Goal: Information Seeking & Learning: Learn about a topic

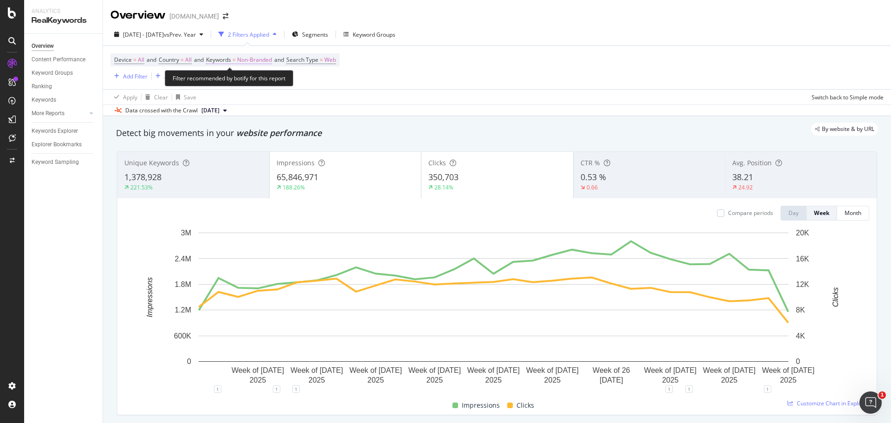
click at [262, 59] on span "Non-Branded" at bounding box center [254, 59] width 35 height 13
click at [256, 81] on span "Non-Branded" at bounding box center [238, 81] width 39 height 8
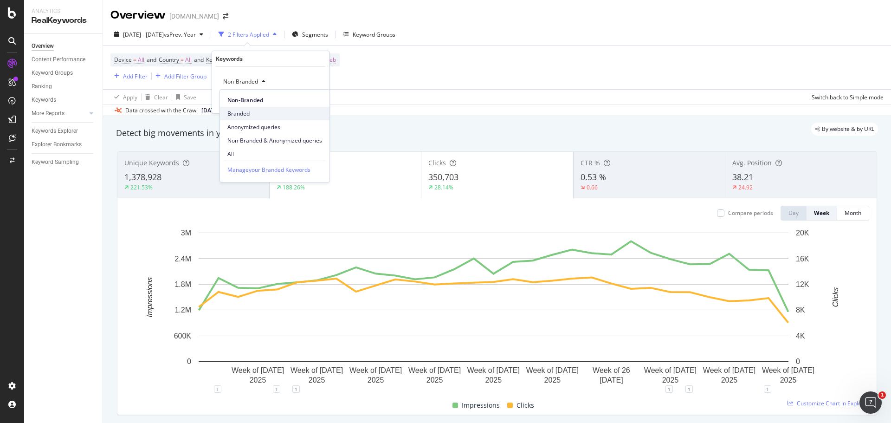
click at [256, 113] on span "Branded" at bounding box center [274, 113] width 95 height 8
click at [312, 103] on div "Apply" at bounding box center [314, 101] width 14 height 8
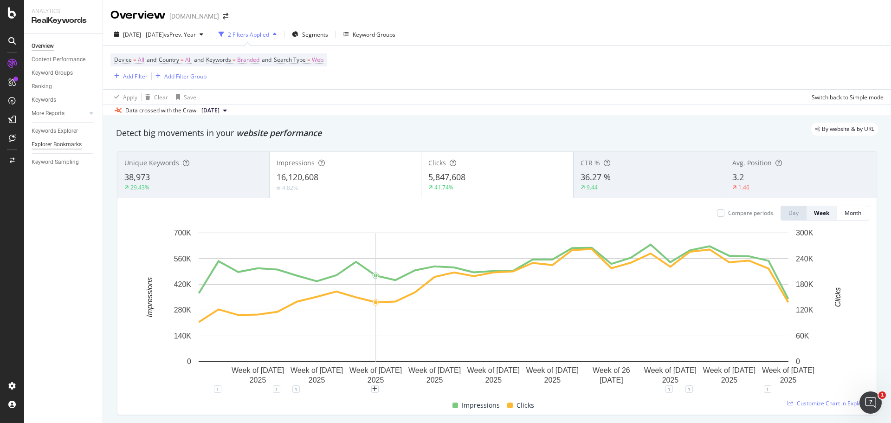
click at [45, 146] on div "Explorer Bookmarks" at bounding box center [57, 145] width 50 height 10
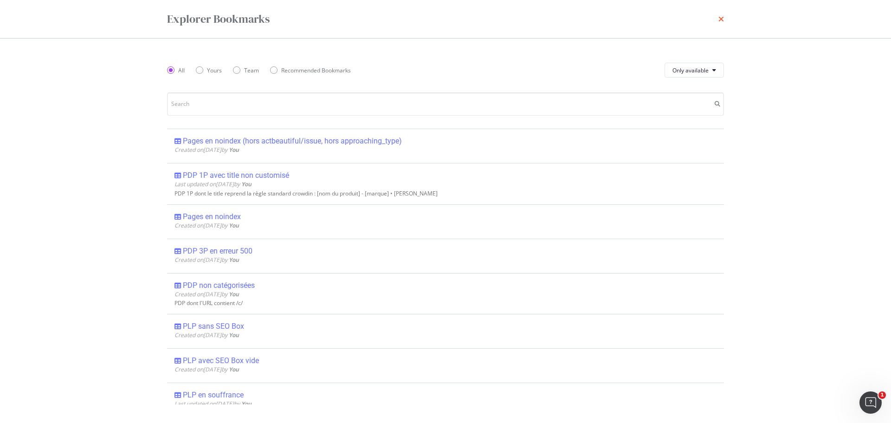
click at [721, 20] on icon "times" at bounding box center [721, 18] width 6 height 7
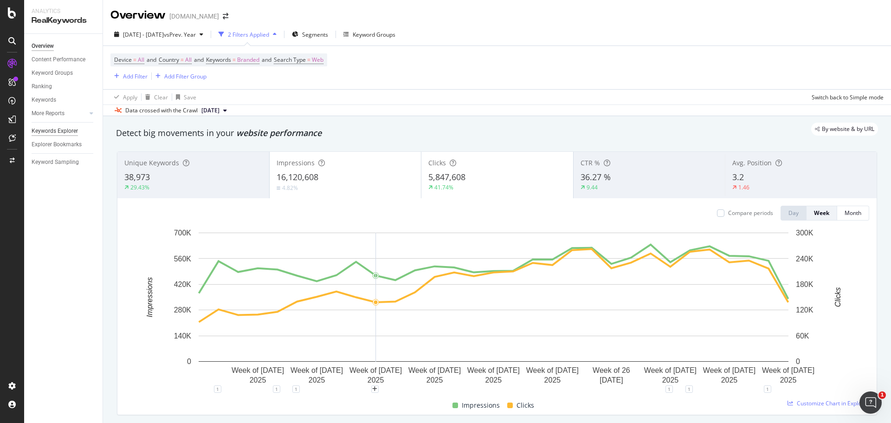
click at [58, 131] on div "Keywords Explorer" at bounding box center [55, 131] width 46 height 10
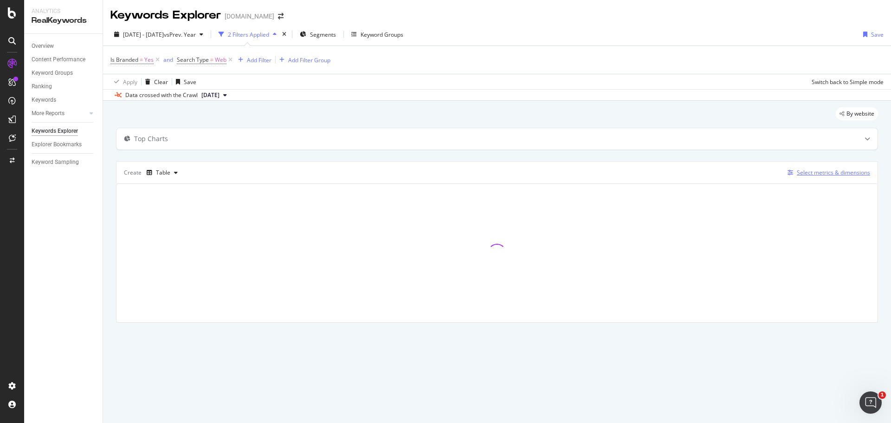
click at [820, 176] on div "Select metrics & dimensions" at bounding box center [833, 172] width 73 height 8
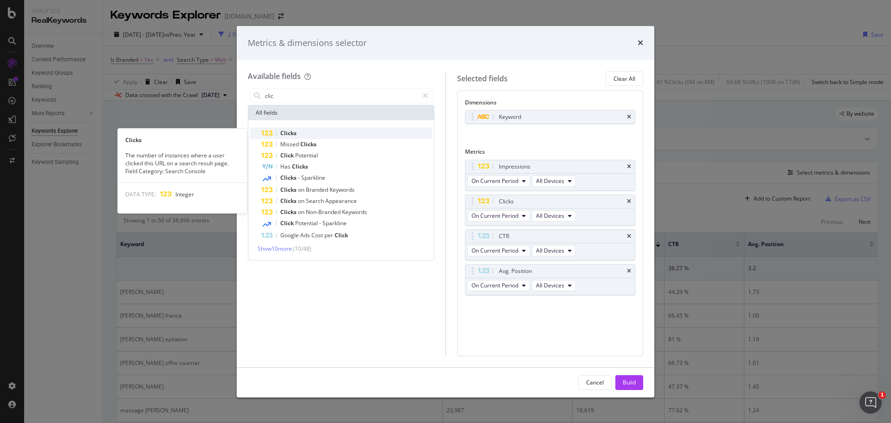
type input "clic"
click at [300, 134] on div "Clicks" at bounding box center [346, 133] width 171 height 11
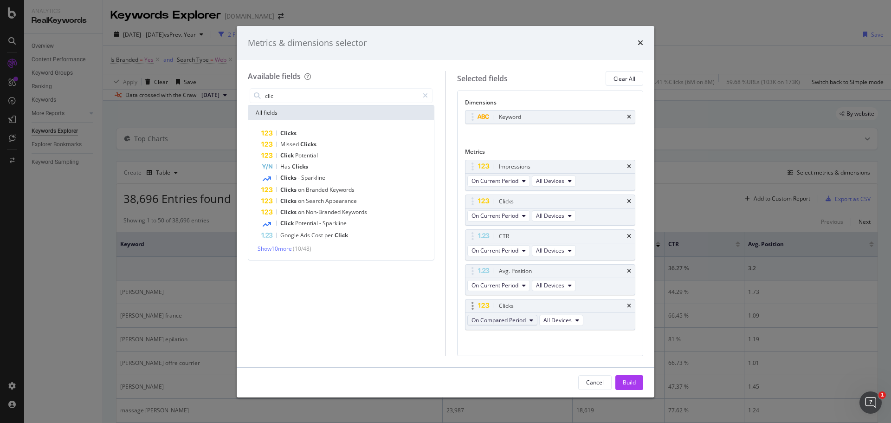
click at [486, 321] on span "On Compared Period" at bounding box center [498, 320] width 54 height 8
click at [516, 387] on span "Diff. between Periods - Value" at bounding box center [520, 388] width 90 height 8
drag, startPoint x: 473, startPoint y: 200, endPoint x: 473, endPoint y: 164, distance: 36.7
click at [473, 164] on body "Analytics RealKeywords Overview Content Performance Keyword Groups Ranking Keyw…" at bounding box center [445, 211] width 891 height 423
drag, startPoint x: 475, startPoint y: 303, endPoint x: 475, endPoint y: 197, distance: 106.2
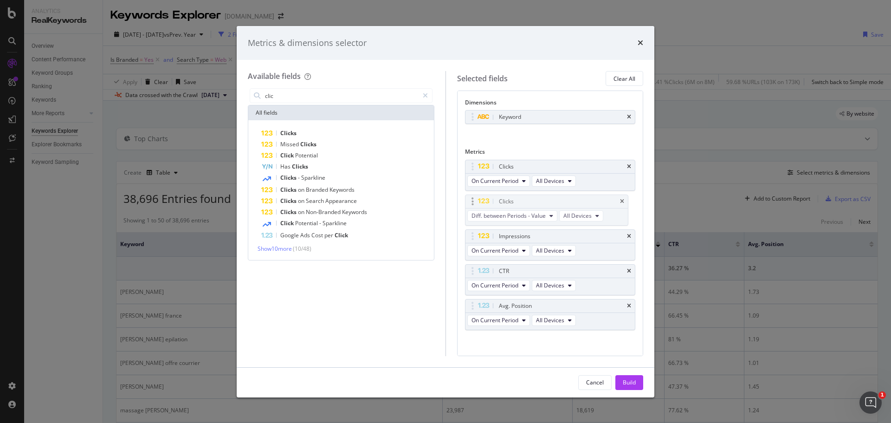
click at [475, 197] on body "Analytics RealKeywords Overview Content Performance Keyword Groups Ranking Keyw…" at bounding box center [445, 211] width 891 height 423
click at [626, 386] on div "Build" at bounding box center [629, 382] width 13 height 8
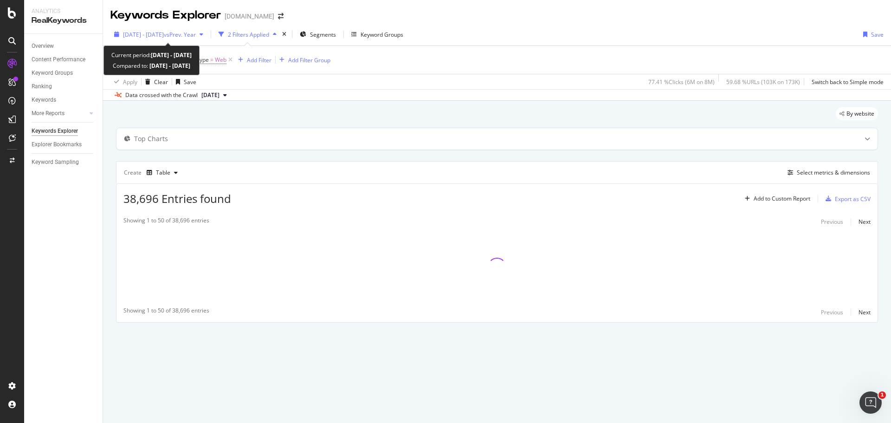
click at [196, 34] on span "vs Prev. Year" at bounding box center [180, 35] width 32 height 8
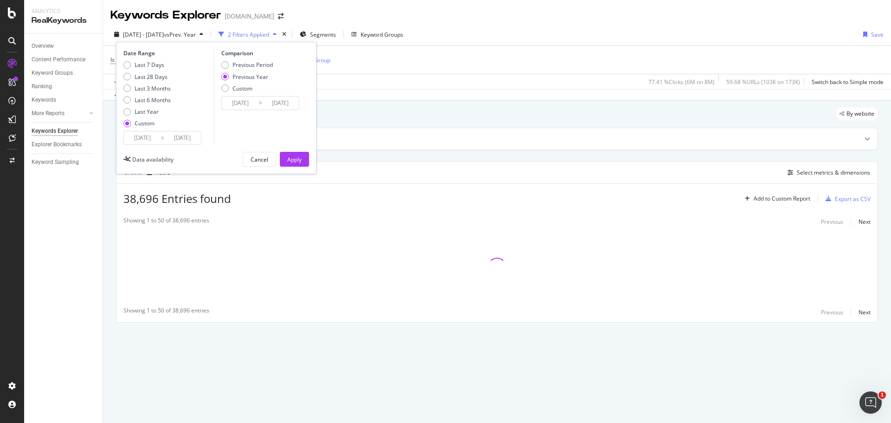
click at [135, 136] on input "[DATE]" at bounding box center [142, 137] width 37 height 13
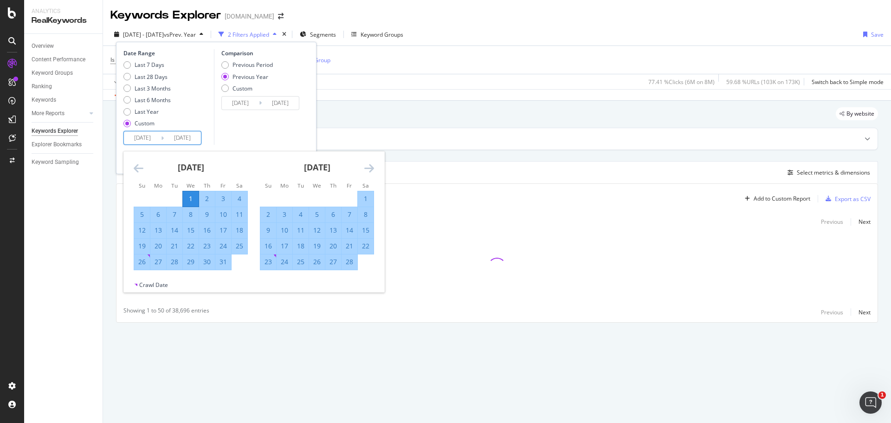
click at [367, 169] on icon "Move forward to switch to the next month." at bounding box center [369, 167] width 10 height 11
click at [368, 168] on icon "Move forward to switch to the next month." at bounding box center [369, 167] width 10 height 11
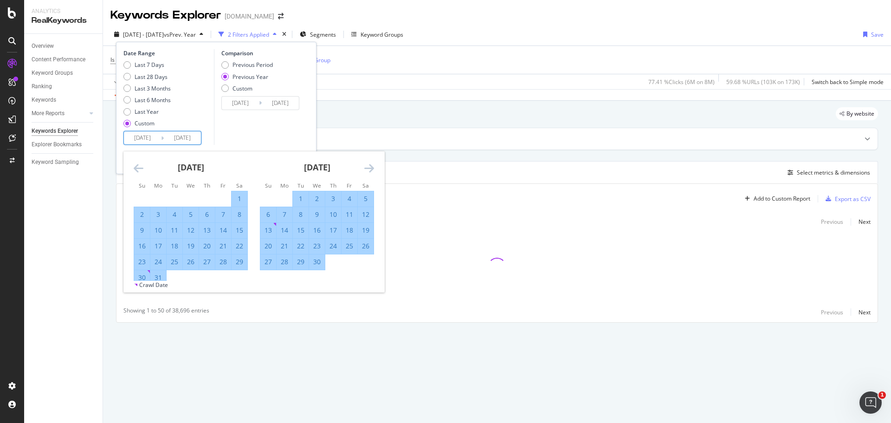
click at [368, 168] on icon "Move forward to switch to the next month." at bounding box center [369, 167] width 10 height 11
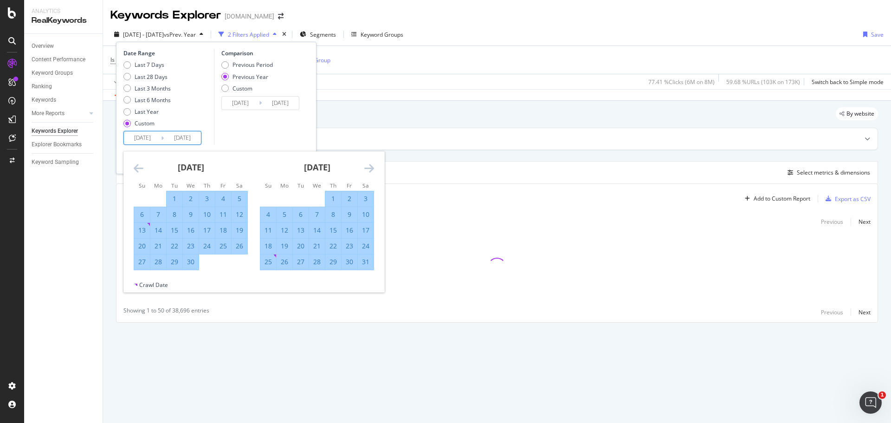
click at [368, 169] on icon "Move forward to switch to the next month." at bounding box center [369, 167] width 10 height 11
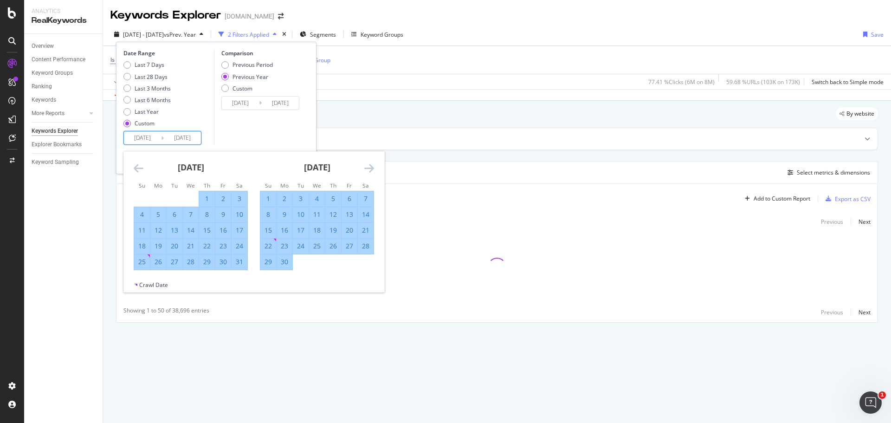
click at [368, 169] on icon "Move forward to switch to the next month." at bounding box center [369, 167] width 10 height 11
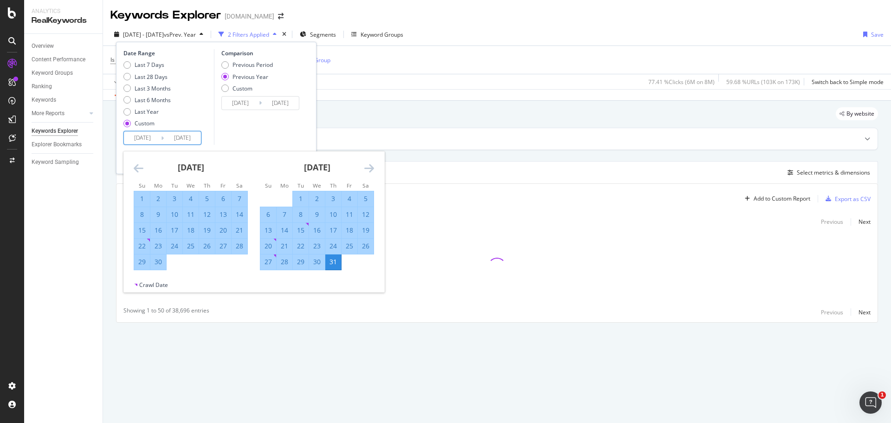
click at [368, 169] on icon "Move forward to switch to the next month." at bounding box center [369, 167] width 10 height 11
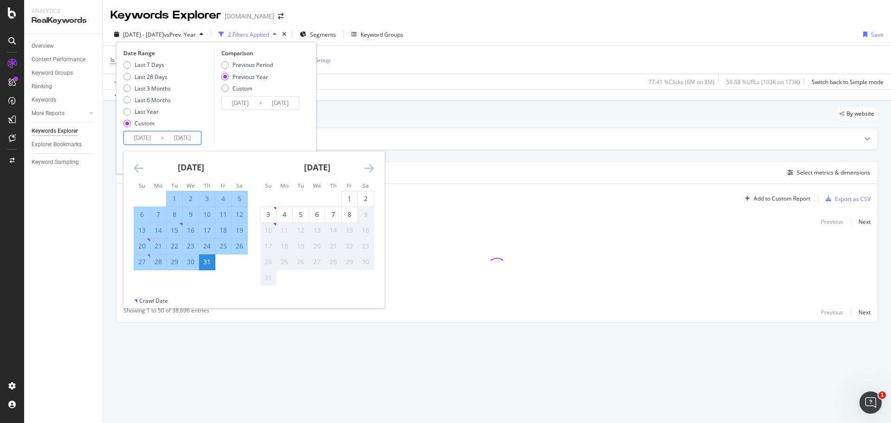
click at [173, 199] on div "1" at bounding box center [175, 198] width 16 height 9
type input "[DATE]"
click at [207, 261] on div "31" at bounding box center [207, 261] width 16 height 9
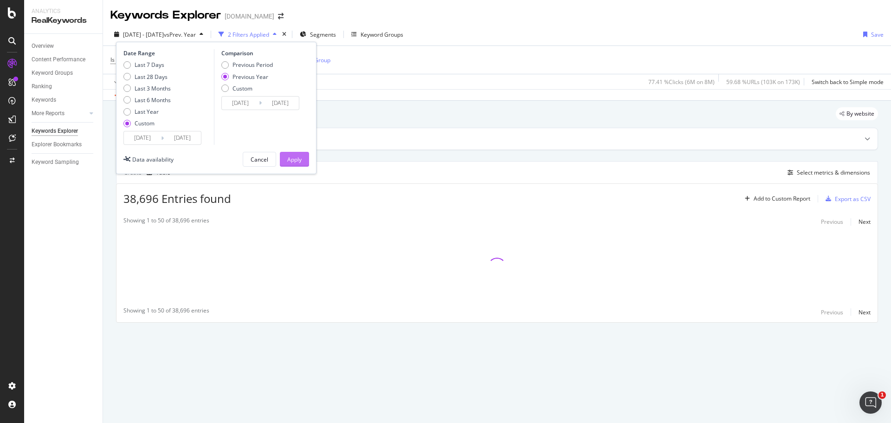
click at [299, 159] on div "Apply" at bounding box center [294, 159] width 14 height 8
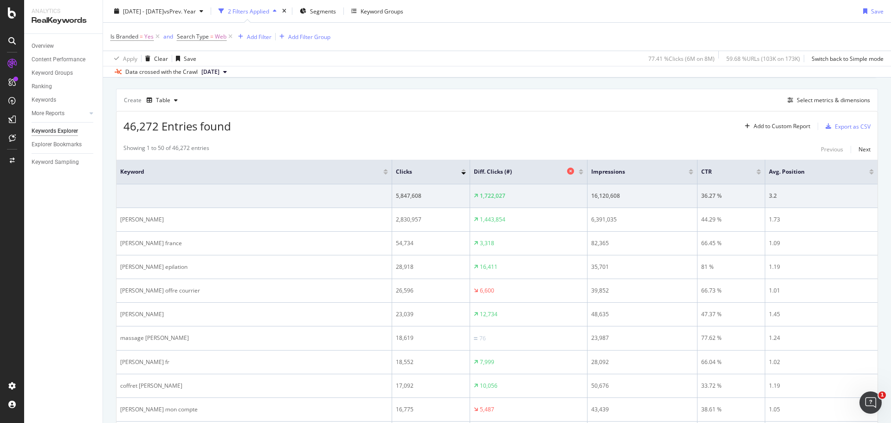
scroll to position [93, 0]
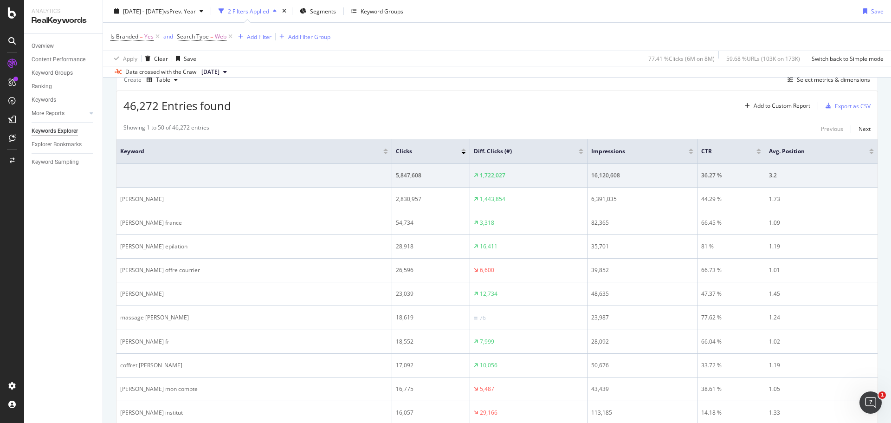
click at [579, 153] on div at bounding box center [581, 153] width 5 height 2
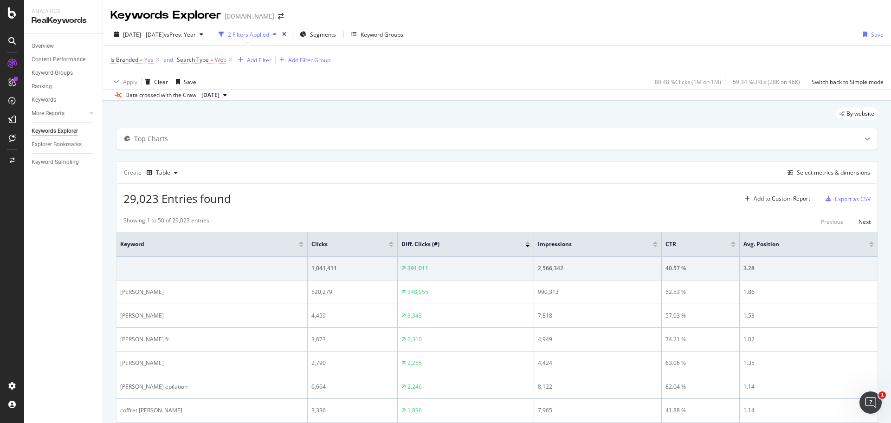
scroll to position [46, 0]
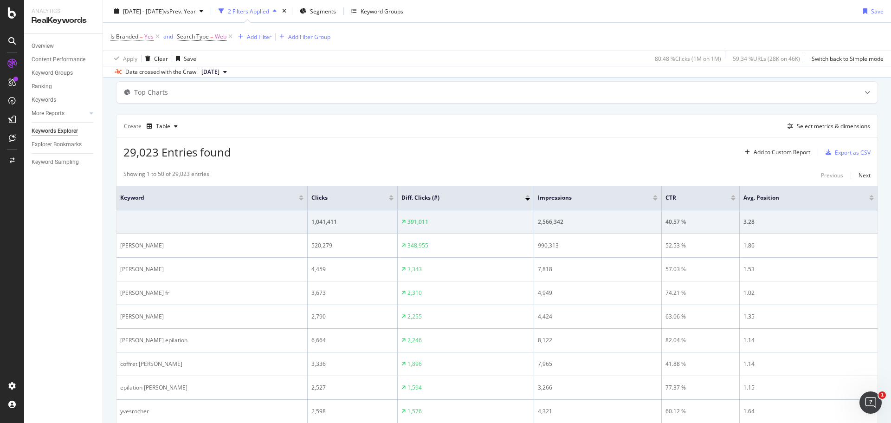
click at [145, 37] on span "Yes" at bounding box center [148, 36] width 9 height 13
click at [129, 57] on icon at bounding box center [131, 59] width 6 height 6
click at [129, 88] on span "No" at bounding box center [126, 90] width 7 height 8
click at [212, 77] on div "Apply" at bounding box center [213, 78] width 14 height 8
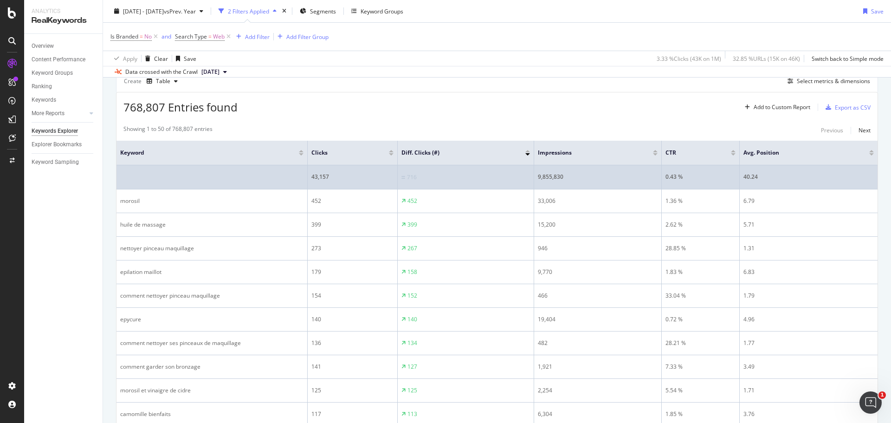
scroll to position [93, 0]
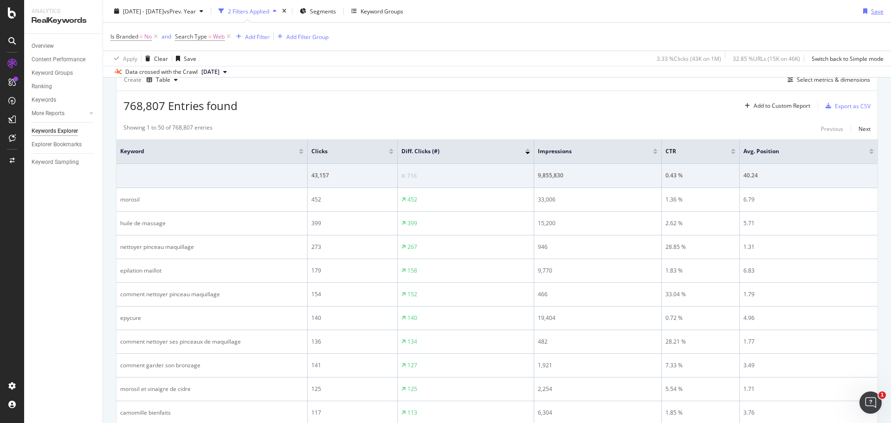
click at [871, 13] on div "Save" at bounding box center [877, 11] width 13 height 8
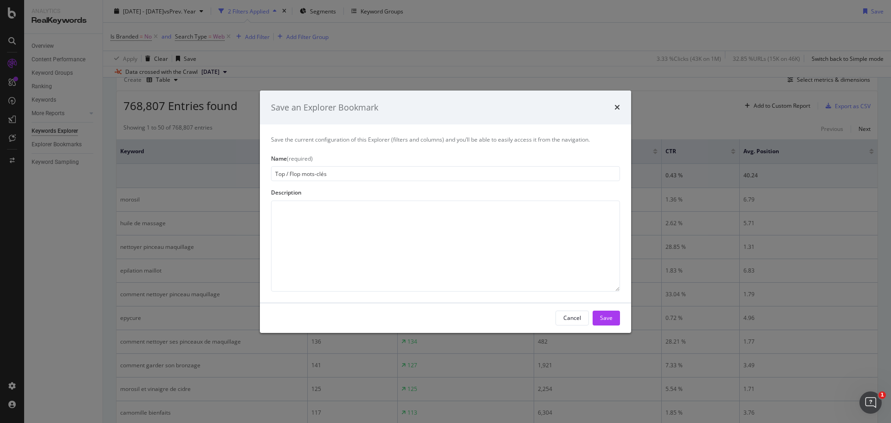
type input "Top / Flop mots-clés"
click at [343, 222] on textarea "modal" at bounding box center [445, 245] width 349 height 91
click at [302, 206] on textarea "Mots-clés générant les plus [PERSON_NAME] hausses / baisses de trafic" at bounding box center [445, 245] width 349 height 91
type textarea "Mots-clés hors marque générant les plus [PERSON_NAME] hausses / baisses de traf…"
click at [601, 315] on div "Save" at bounding box center [606, 318] width 13 height 8
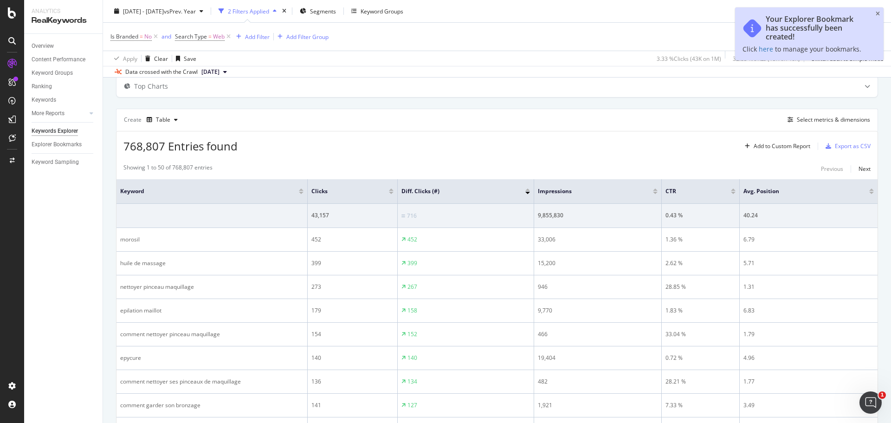
click at [526, 192] on div at bounding box center [527, 193] width 5 height 2
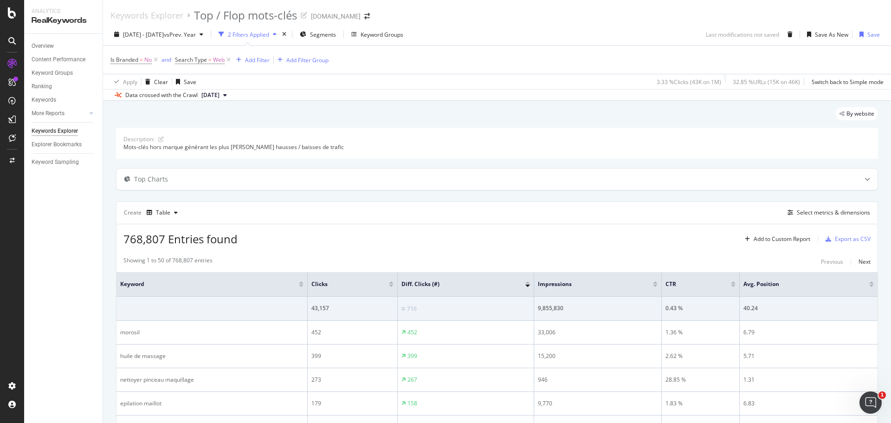
click at [527, 282] on div at bounding box center [527, 282] width 5 height 2
click at [336, 35] on span "Segments" at bounding box center [323, 35] width 26 height 8
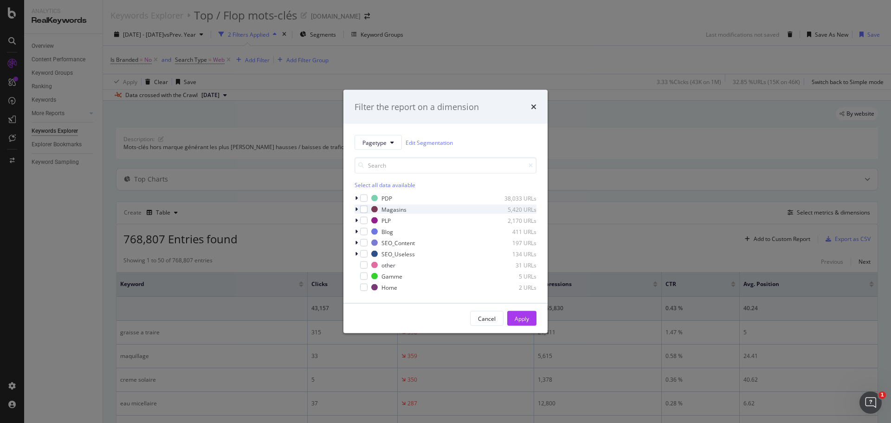
click at [356, 209] on icon "modal" at bounding box center [356, 209] width 3 height 6
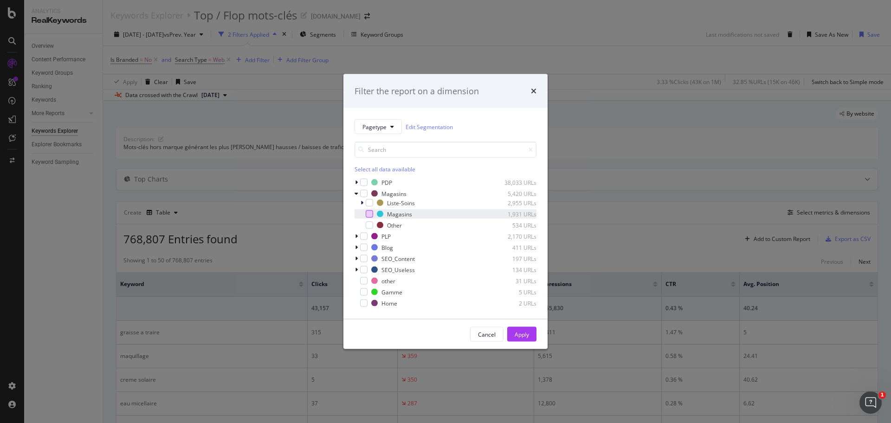
click at [372, 215] on div "modal" at bounding box center [369, 213] width 7 height 7
click at [526, 336] on div "Apply" at bounding box center [522, 334] width 14 height 8
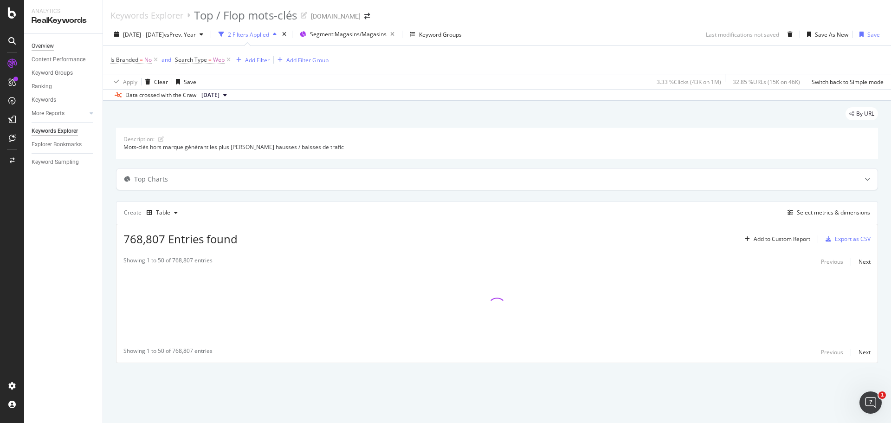
click at [47, 47] on div "Overview" at bounding box center [43, 46] width 22 height 10
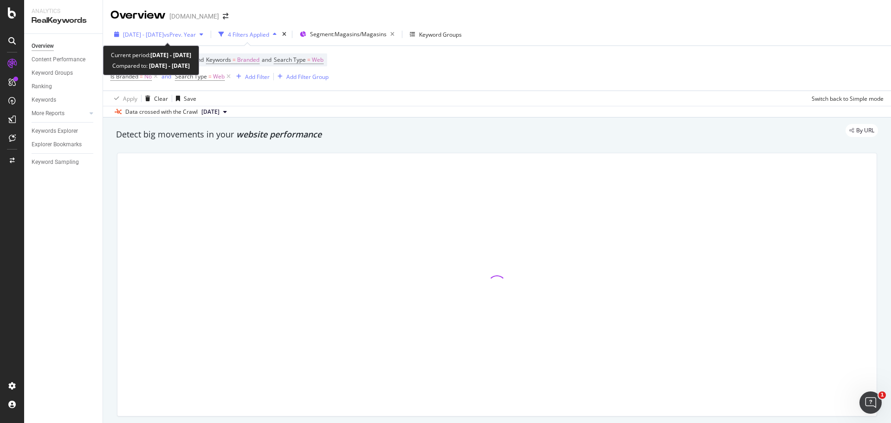
click at [203, 36] on icon "button" at bounding box center [202, 35] width 4 height 6
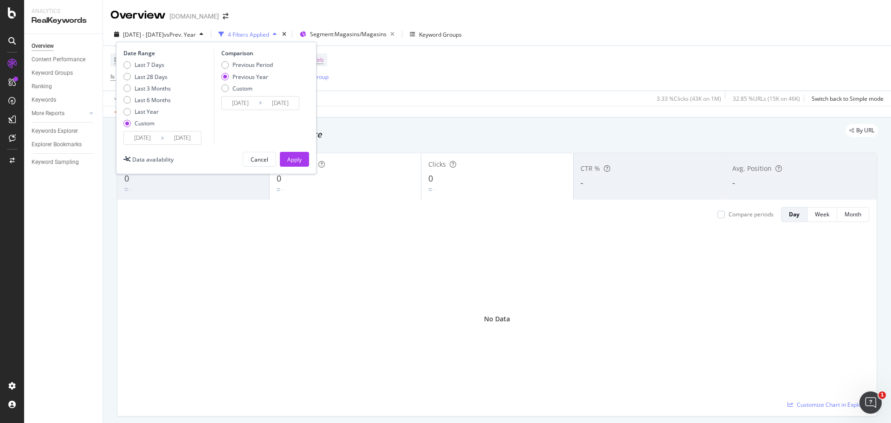
click at [139, 141] on input "[DATE]" at bounding box center [142, 137] width 37 height 13
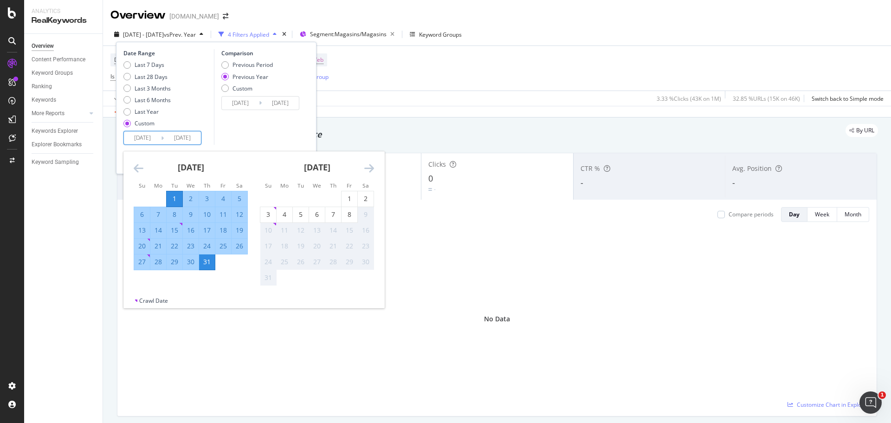
click at [137, 169] on icon "Move backward to switch to the previous month." at bounding box center [139, 167] width 10 height 11
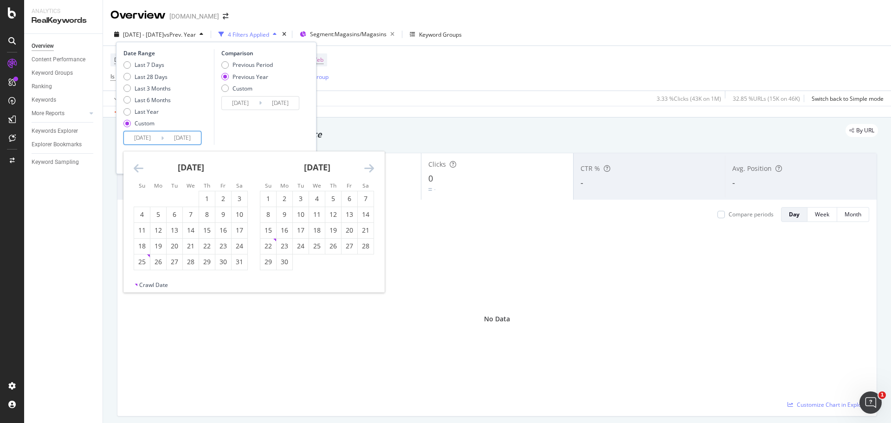
click at [137, 169] on icon "Move backward to switch to the previous month." at bounding box center [139, 167] width 10 height 11
click at [191, 198] on div "1" at bounding box center [191, 198] width 16 height 9
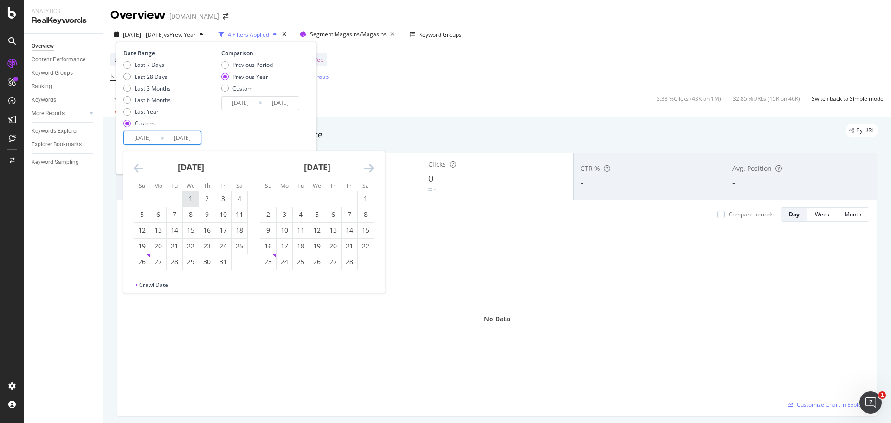
type input "[DATE]"
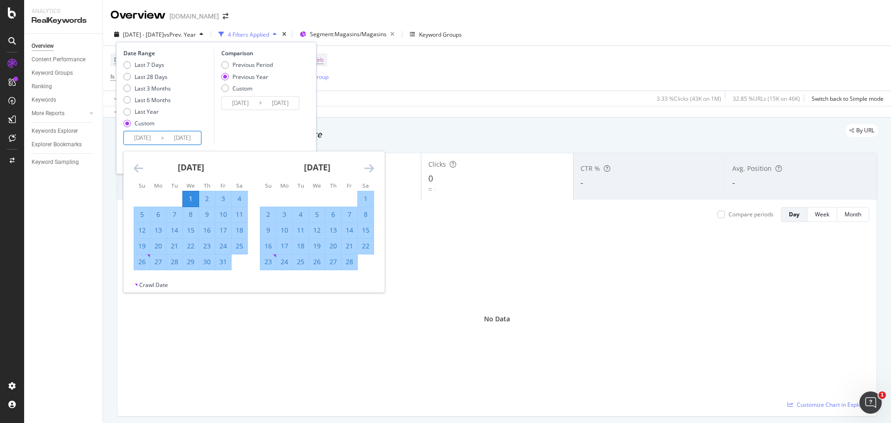
click at [367, 170] on icon "Move forward to switch to the next month." at bounding box center [369, 167] width 10 height 11
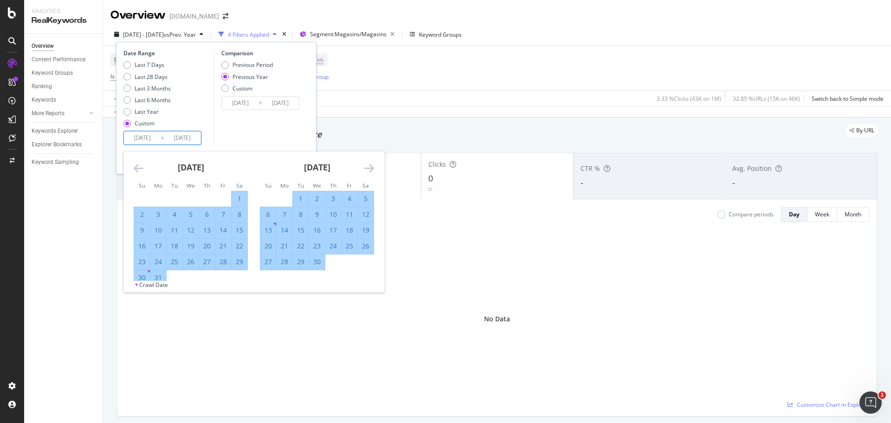
click at [367, 170] on icon "Move forward to switch to the next month." at bounding box center [369, 167] width 10 height 11
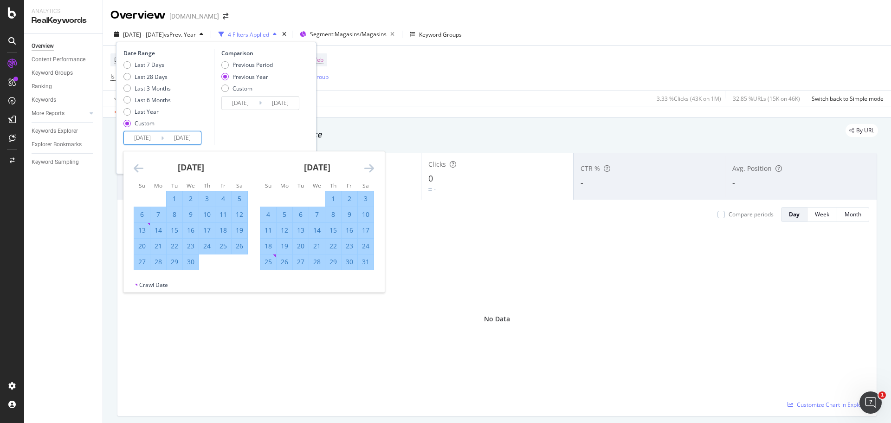
click at [367, 170] on icon "Move forward to switch to the next month." at bounding box center [369, 167] width 10 height 11
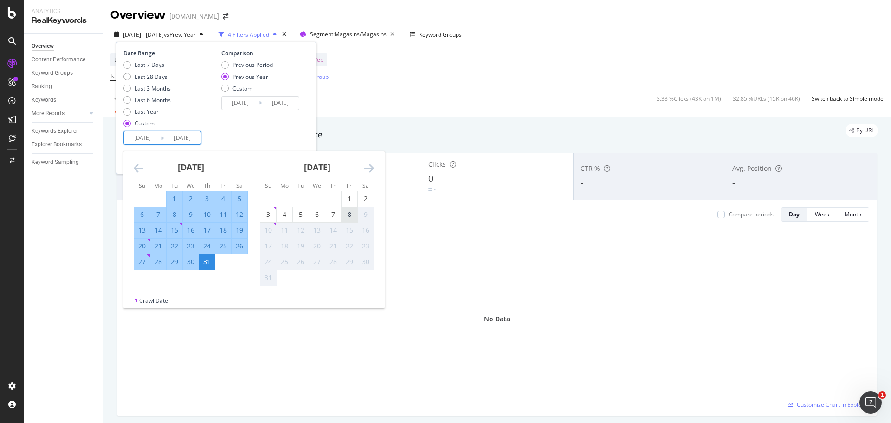
click at [348, 215] on div "8" at bounding box center [349, 214] width 16 height 9
type input "[DATE]"
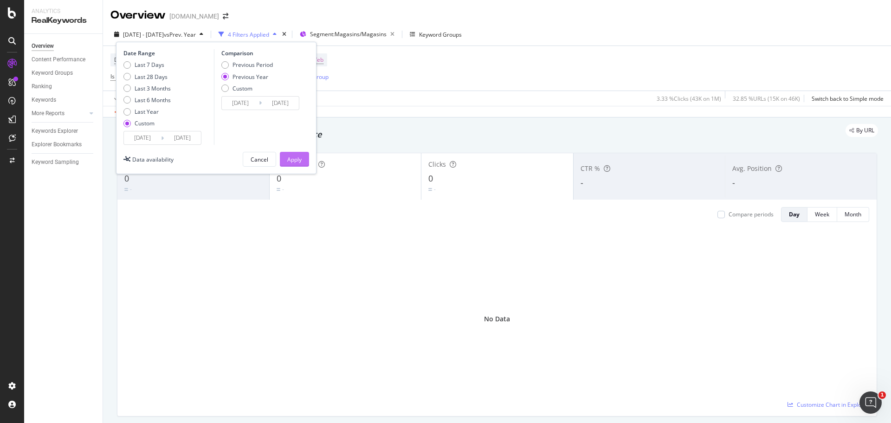
click at [306, 159] on button "Apply" at bounding box center [294, 159] width 29 height 15
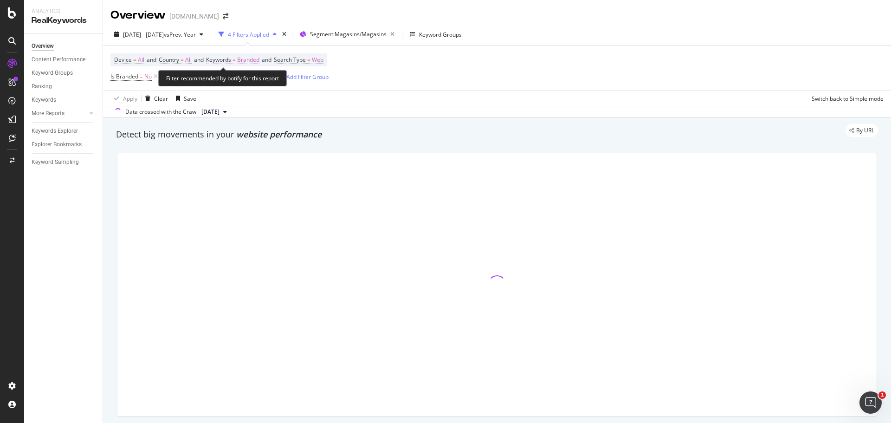
click at [236, 59] on span "=" at bounding box center [233, 60] width 3 height 8
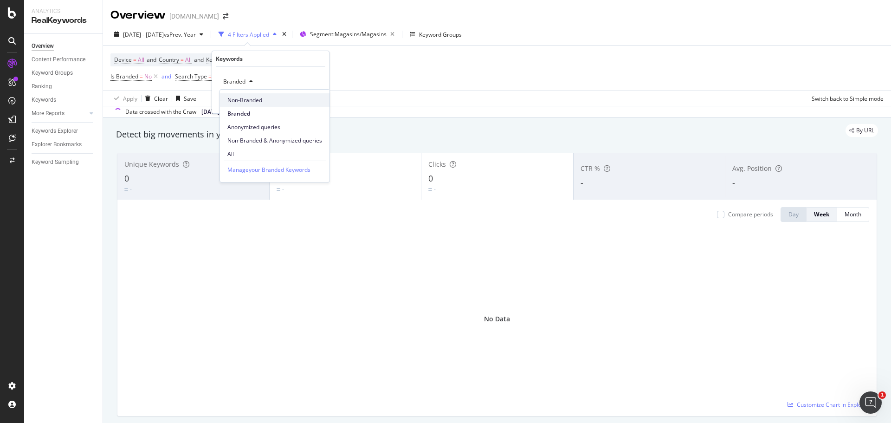
click at [248, 101] on span "Non-Branded" at bounding box center [274, 100] width 95 height 8
click at [314, 101] on div "Apply" at bounding box center [314, 101] width 14 height 8
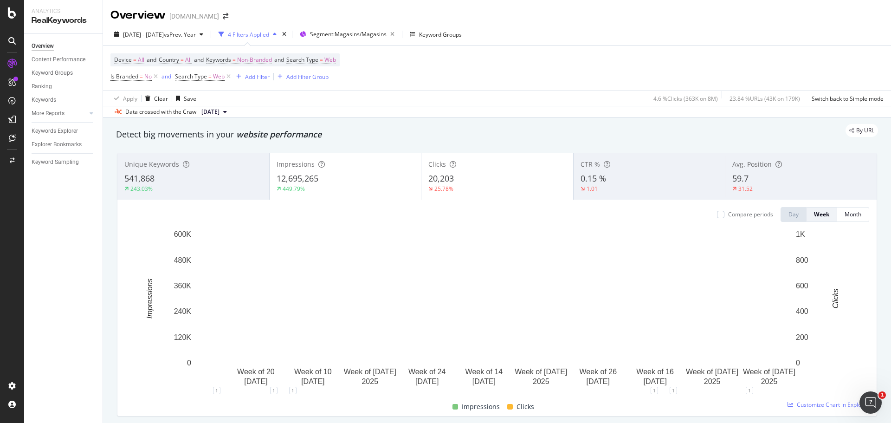
click at [334, 180] on div "12,695,265" at bounding box center [346, 179] width 138 height 12
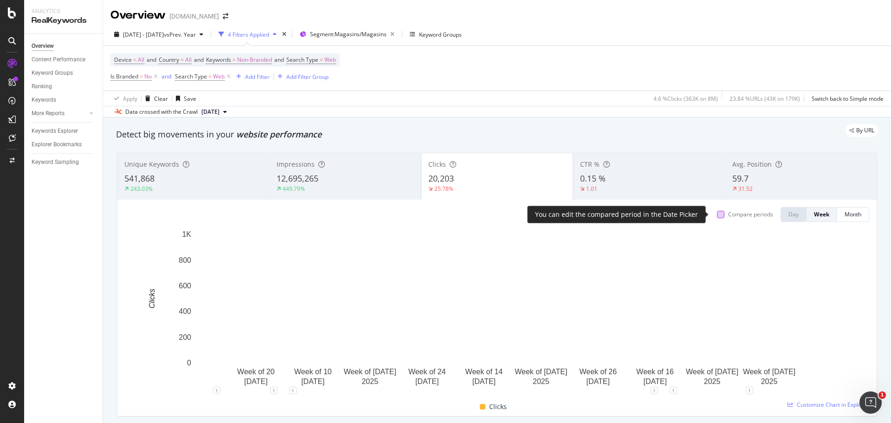
click at [717, 212] on div at bounding box center [720, 214] width 7 height 7
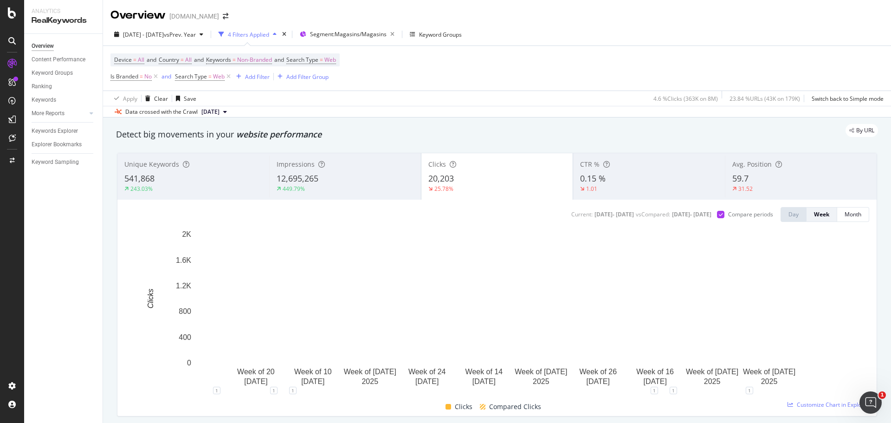
click at [395, 26] on div "[DATE] - [DATE] vs Prev. Year 4 Filters Applied Segment: Magasins/Magasins Keyw…" at bounding box center [497, 70] width 788 height 94
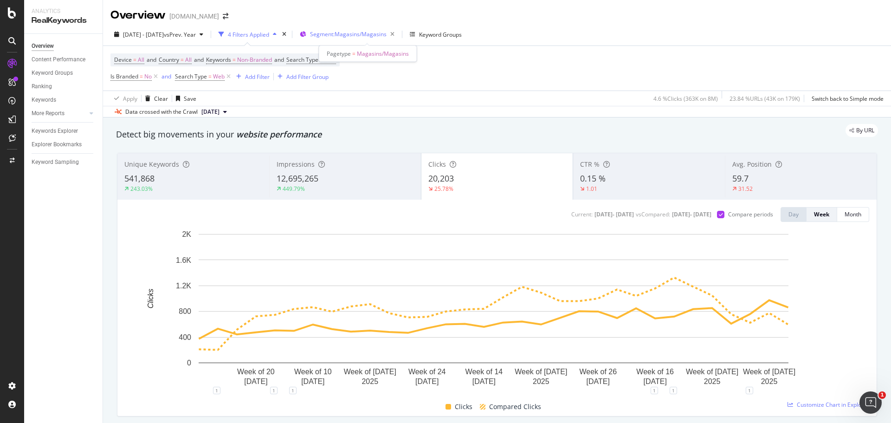
click at [386, 35] on span "Segment: Magasins/Magasins" at bounding box center [348, 34] width 77 height 8
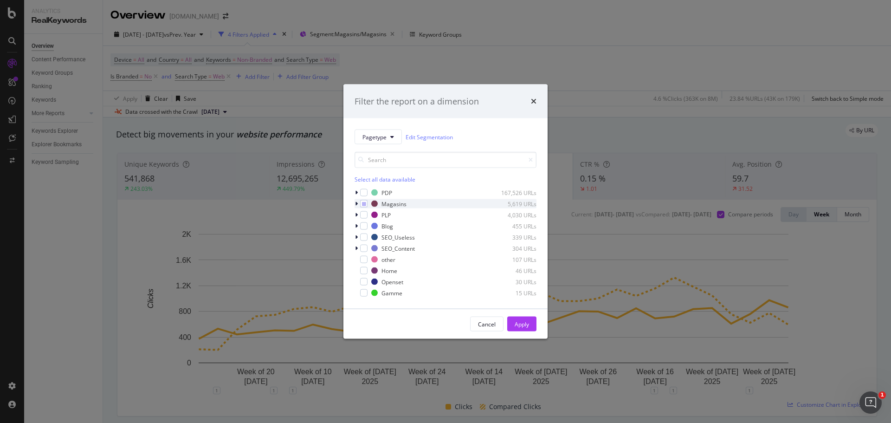
click at [356, 204] on icon "modal" at bounding box center [356, 204] width 3 height 6
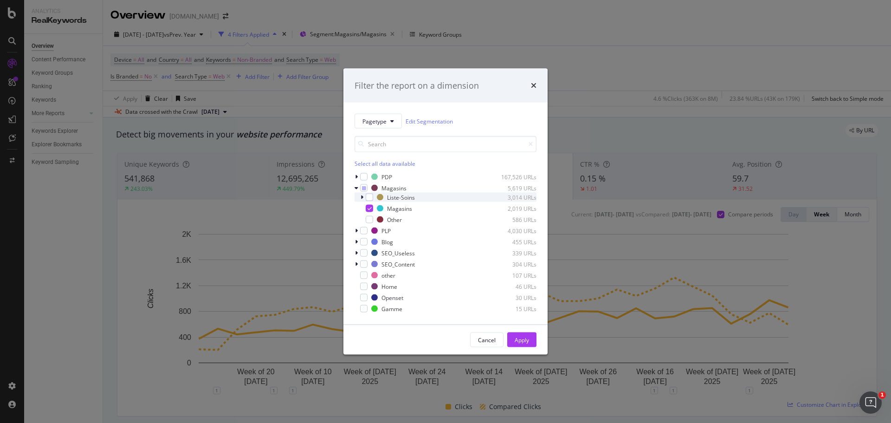
click at [361, 196] on icon "modal" at bounding box center [362, 197] width 3 height 6
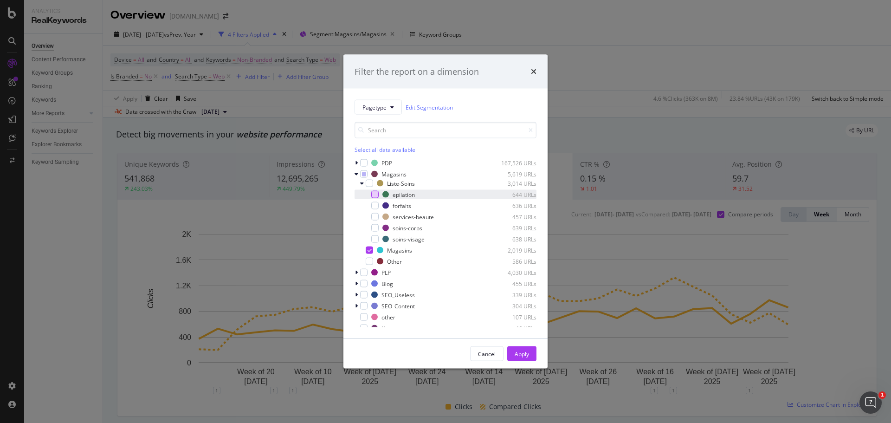
click at [376, 193] on div "modal" at bounding box center [374, 194] width 7 height 7
click at [370, 248] on icon "modal" at bounding box center [369, 250] width 4 height 5
click at [523, 355] on div "Apply" at bounding box center [522, 353] width 14 height 8
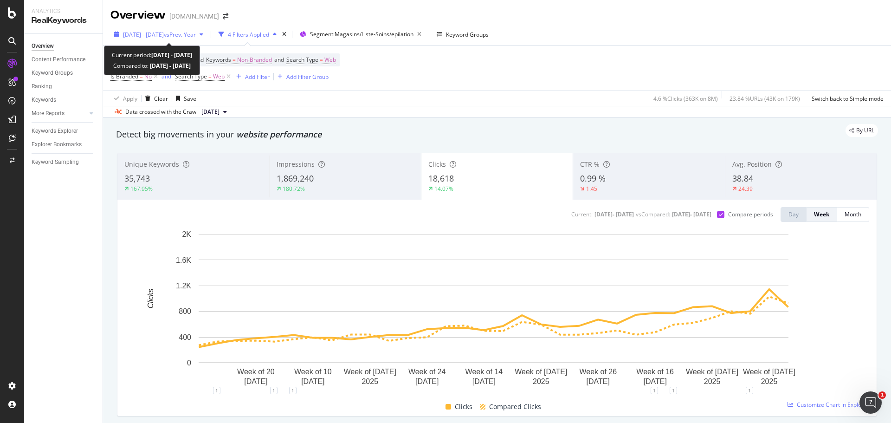
click at [164, 33] on span "[DATE] - [DATE]" at bounding box center [143, 35] width 41 height 8
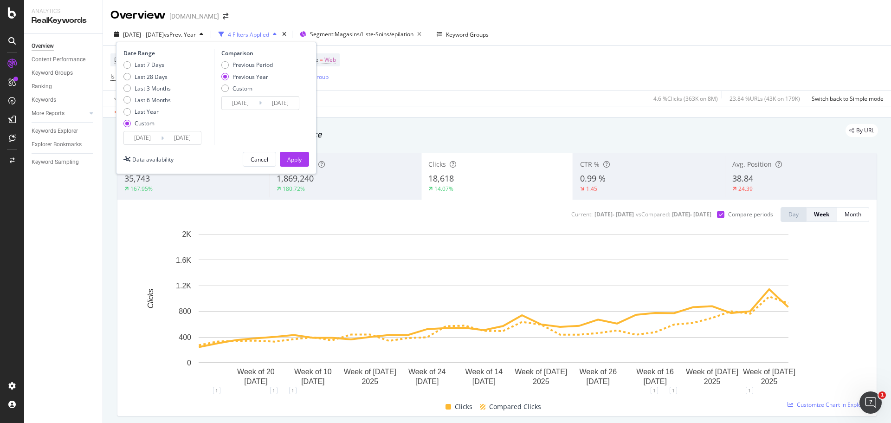
drag, startPoint x: 146, startPoint y: 141, endPoint x: 178, endPoint y: 142, distance: 32.0
click at [147, 140] on input "[DATE]" at bounding box center [142, 137] width 37 height 13
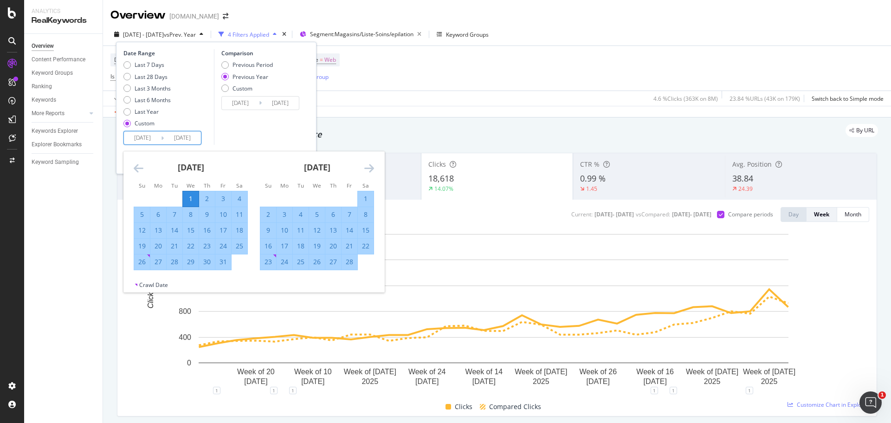
click at [370, 171] on icon "Move forward to switch to the next month." at bounding box center [369, 167] width 10 height 11
click at [370, 170] on icon "Move forward to switch to the next month." at bounding box center [369, 167] width 10 height 11
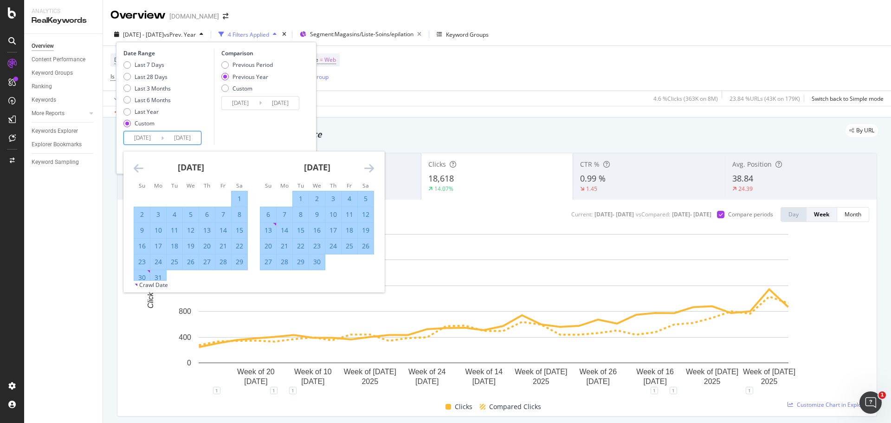
click at [373, 167] on icon "Move forward to switch to the next month." at bounding box center [369, 167] width 10 height 11
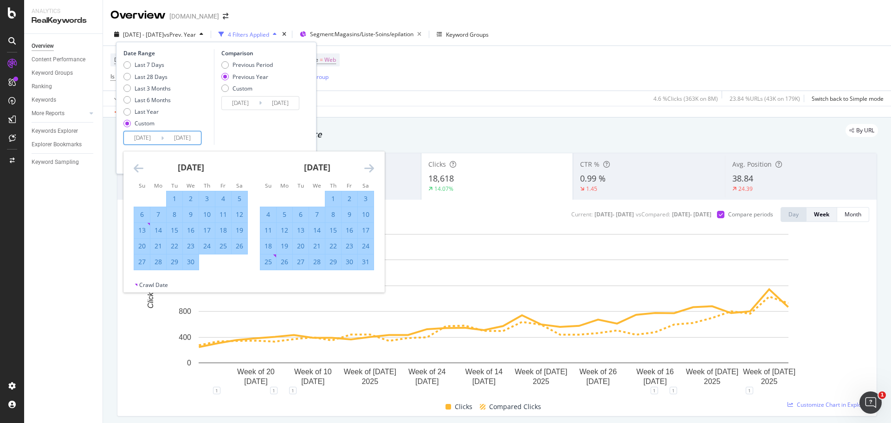
click at [330, 197] on div "1" at bounding box center [333, 198] width 16 height 9
type input "[DATE]"
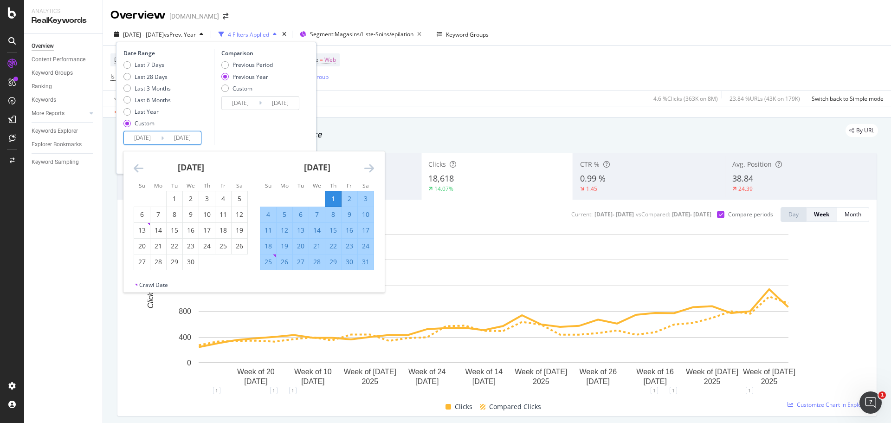
click at [372, 168] on icon "Move forward to switch to the next month." at bounding box center [369, 167] width 10 height 11
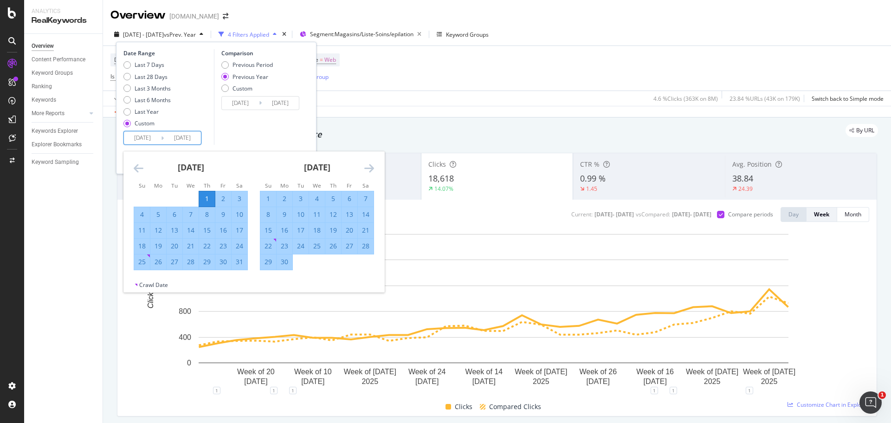
click at [372, 168] on icon "Move forward to switch to the next month." at bounding box center [369, 167] width 10 height 11
click at [369, 169] on icon "Move forward to switch to the next month." at bounding box center [369, 167] width 10 height 11
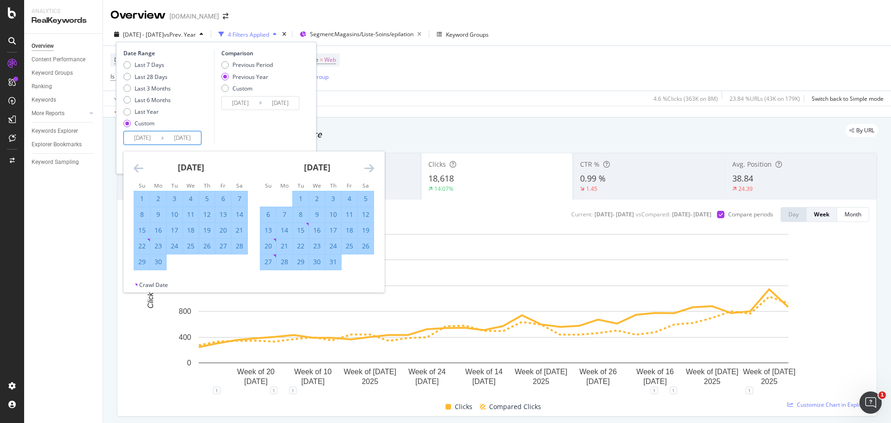
click at [371, 169] on icon "Move forward to switch to the next month." at bounding box center [369, 167] width 10 height 11
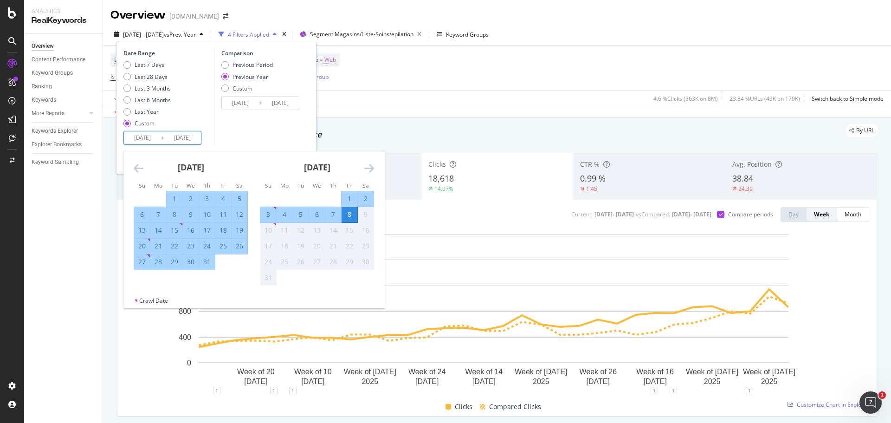
click at [306, 118] on div "Date Range Last 7 Days Last 28 Days Last 3 Months Last 6 Months Last Year Custo…" at bounding box center [216, 97] width 186 height 96
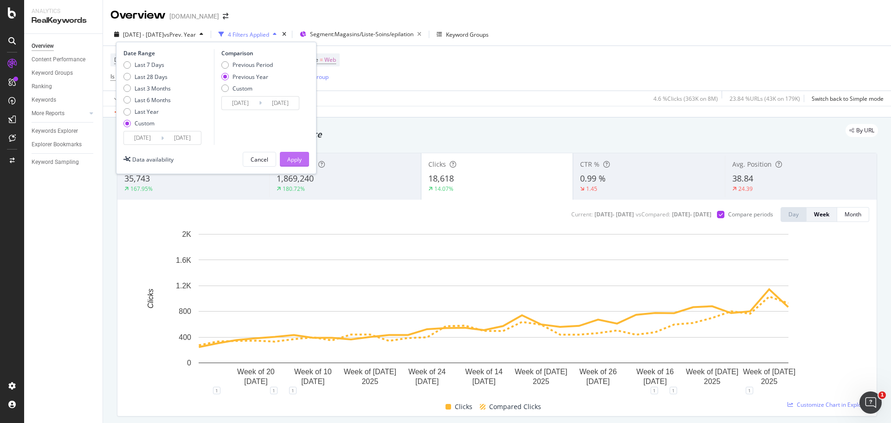
click at [292, 161] on div "Apply" at bounding box center [294, 159] width 14 height 8
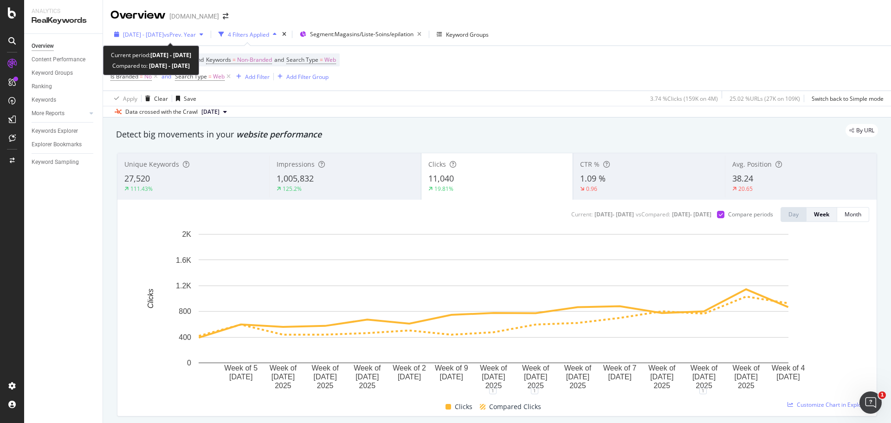
click at [164, 37] on span "[DATE] - [DATE]" at bounding box center [143, 35] width 41 height 8
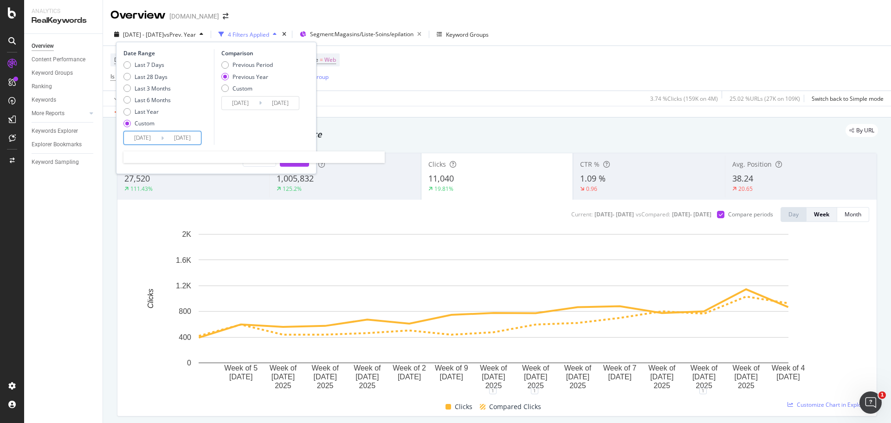
click at [166, 136] on input "[DATE]" at bounding box center [182, 137] width 37 height 13
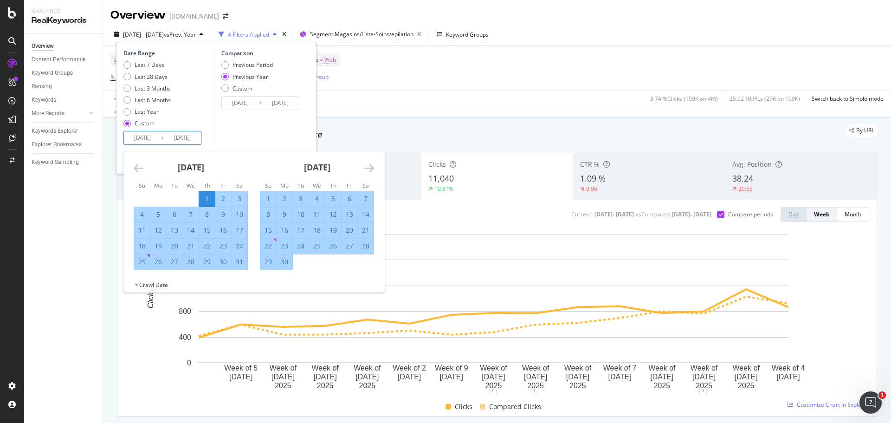
click at [371, 168] on icon "Move forward to switch to the next month." at bounding box center [369, 167] width 10 height 11
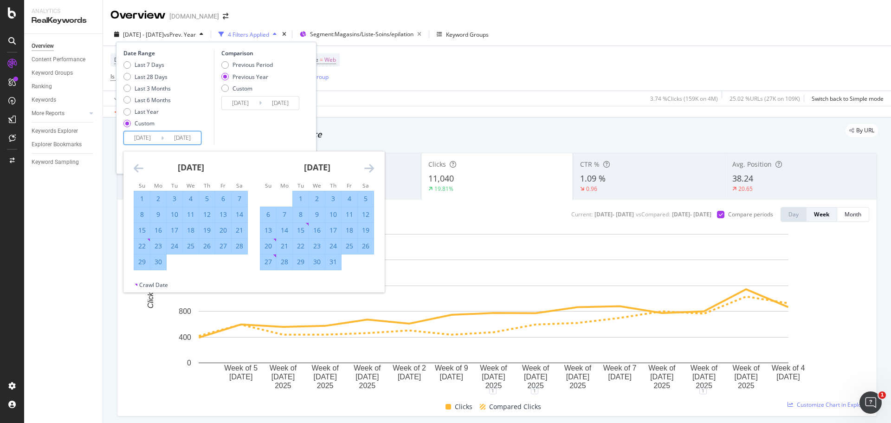
click at [142, 198] on div "1" at bounding box center [142, 198] width 16 height 9
type input "[DATE]"
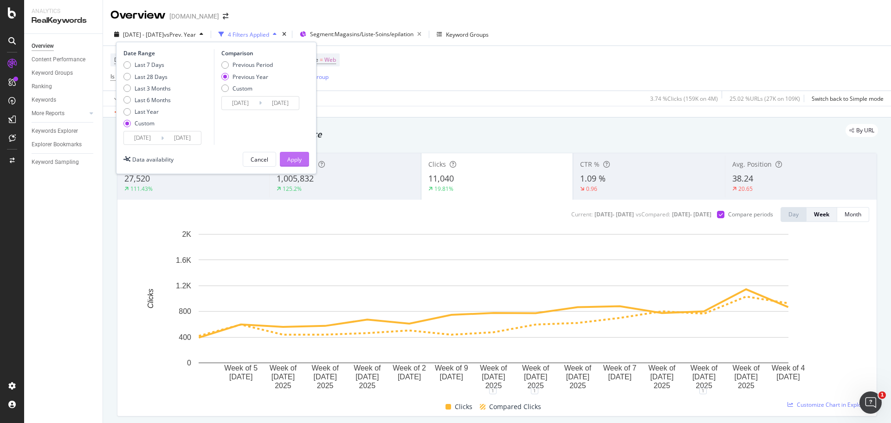
click at [295, 159] on div "Apply" at bounding box center [294, 159] width 14 height 8
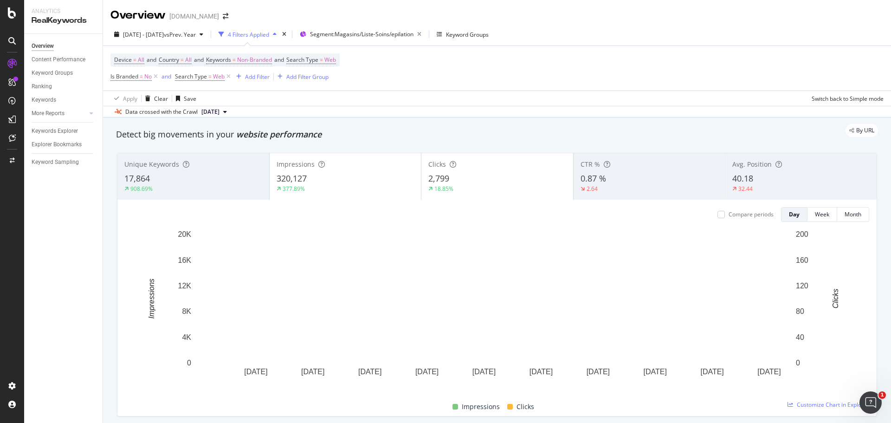
click at [335, 171] on div "Impressions 320,127 377.89%" at bounding box center [346, 176] width 152 height 42
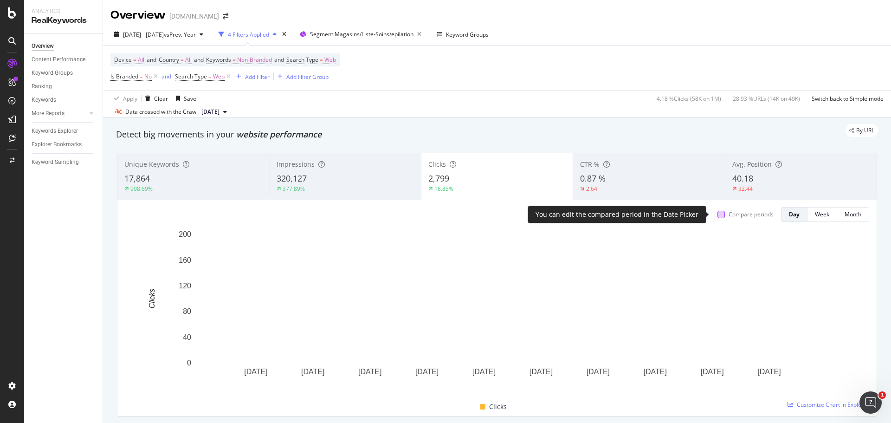
click at [717, 216] on div at bounding box center [720, 214] width 7 height 7
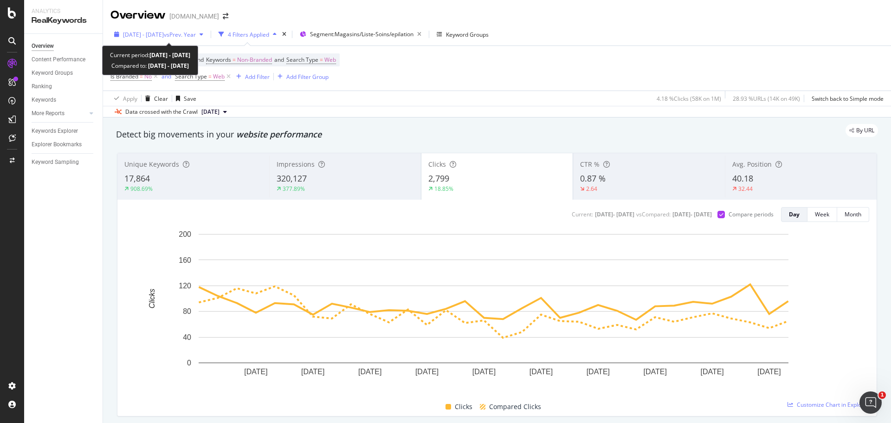
click at [164, 36] on span "[DATE] - [DATE]" at bounding box center [143, 35] width 41 height 8
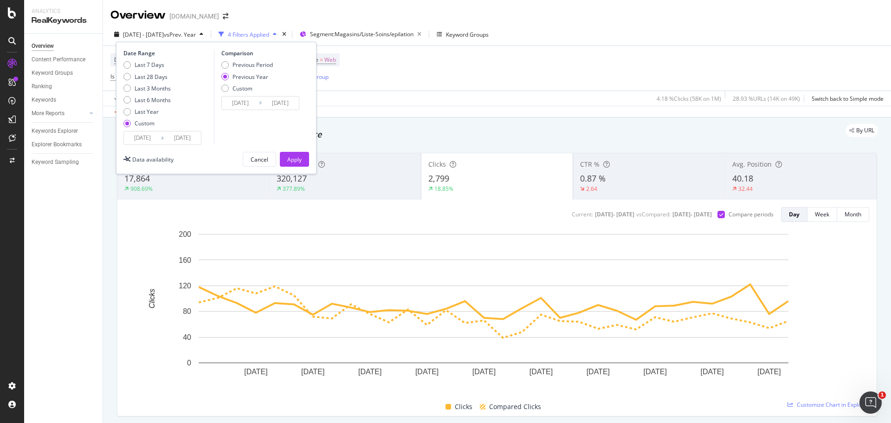
click at [147, 139] on input "[DATE]" at bounding box center [142, 137] width 37 height 13
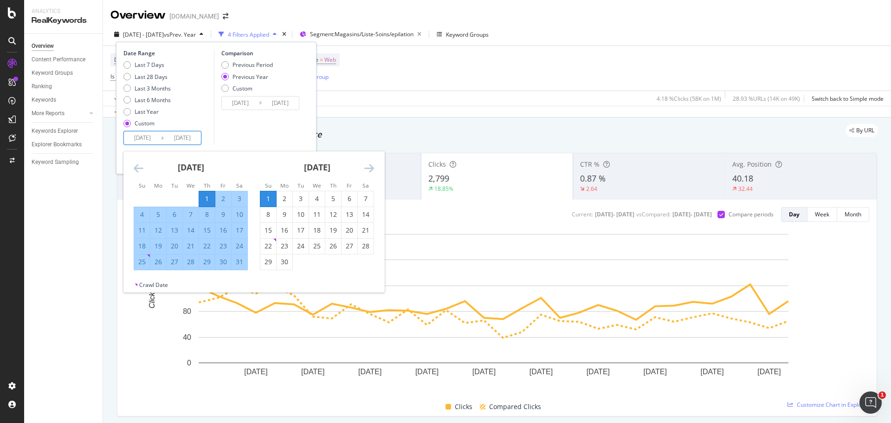
click at [270, 200] on div "1" at bounding box center [268, 198] width 16 height 9
type input "[DATE]"
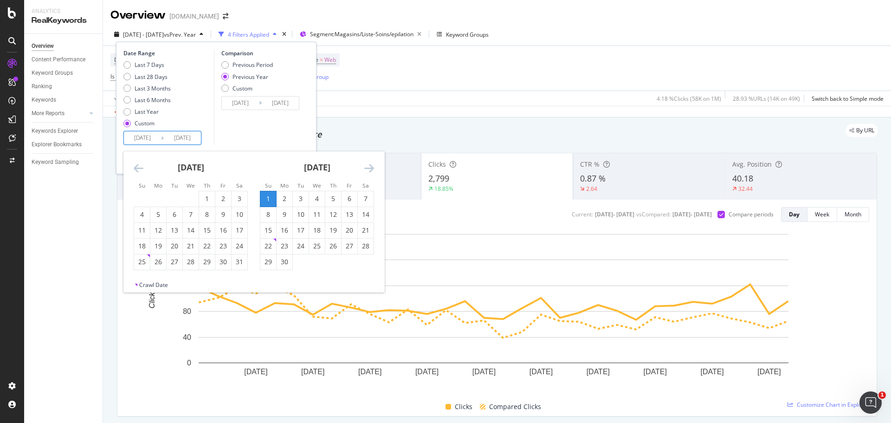
click at [371, 167] on icon "Move forward to switch to the next month." at bounding box center [369, 167] width 10 height 11
click at [371, 168] on icon "Move forward to switch to the next month." at bounding box center [369, 167] width 10 height 11
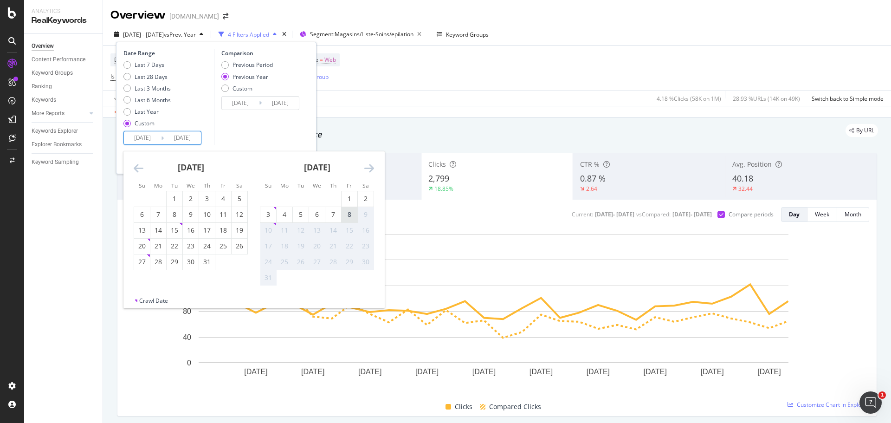
click at [353, 212] on div "8" at bounding box center [349, 214] width 16 height 9
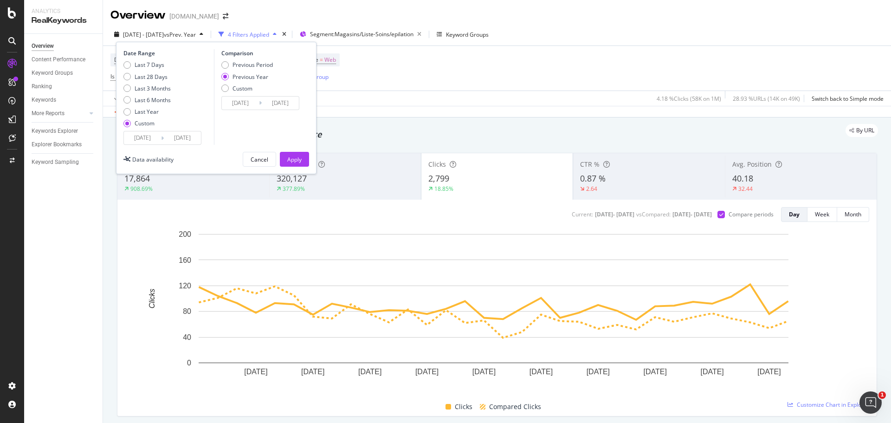
type input "[DATE]"
click at [299, 161] on div "Apply" at bounding box center [294, 159] width 14 height 8
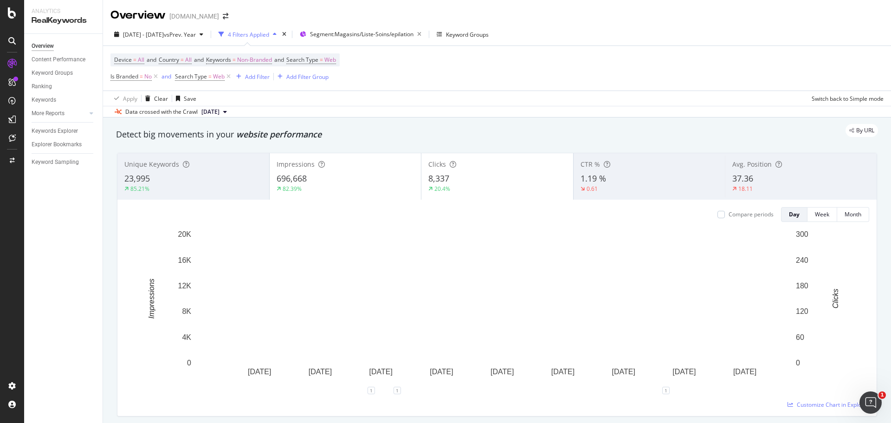
drag, startPoint x: 299, startPoint y: 161, endPoint x: 355, endPoint y: 185, distance: 61.1
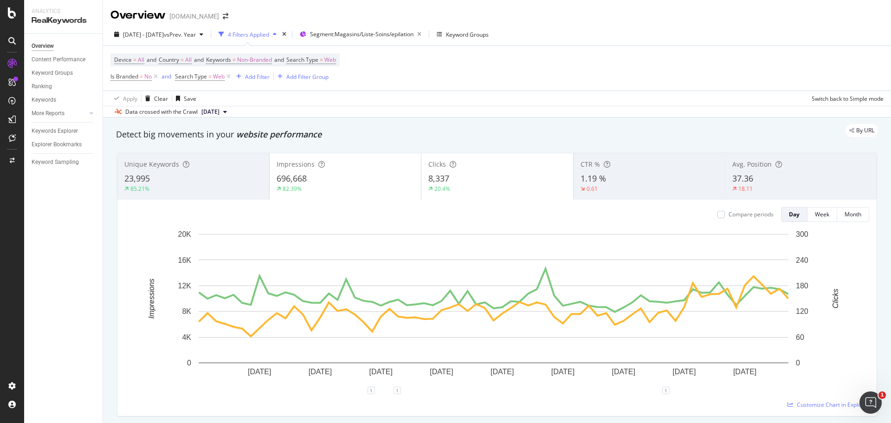
click at [355, 185] on div "82.39%" at bounding box center [346, 189] width 138 height 8
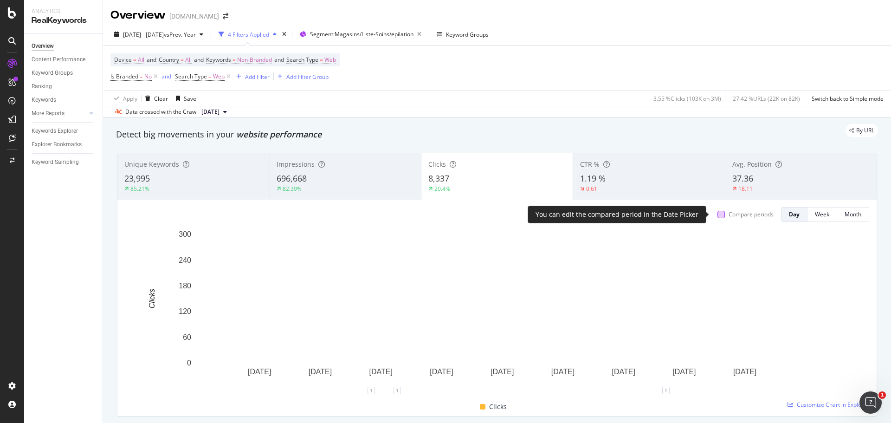
click at [717, 215] on div at bounding box center [720, 214] width 7 height 7
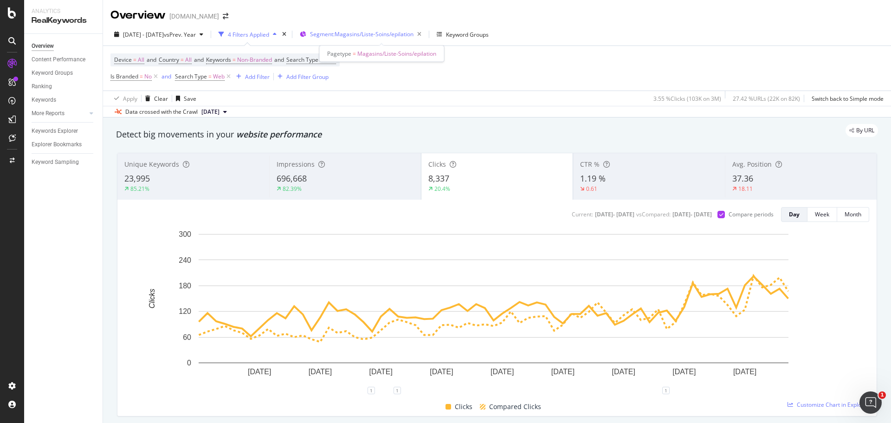
click at [369, 33] on span "Segment: Magasins/Liste-Soins/epilation" at bounding box center [361, 34] width 103 height 8
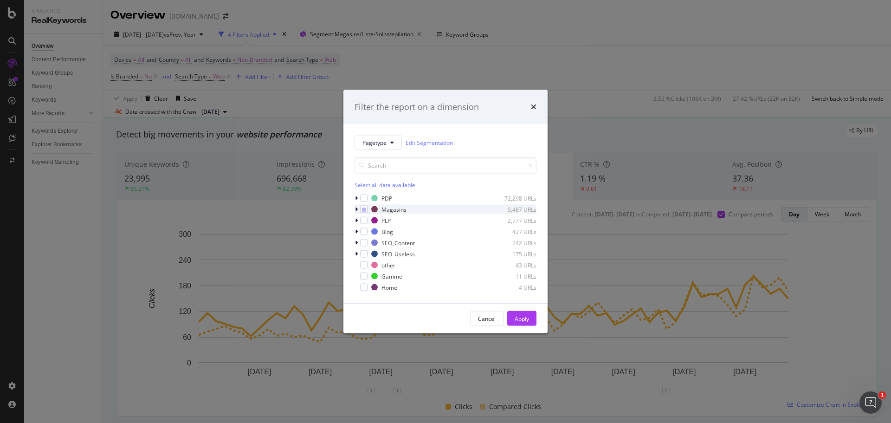
click at [355, 207] on icon "modal" at bounding box center [356, 209] width 3 height 6
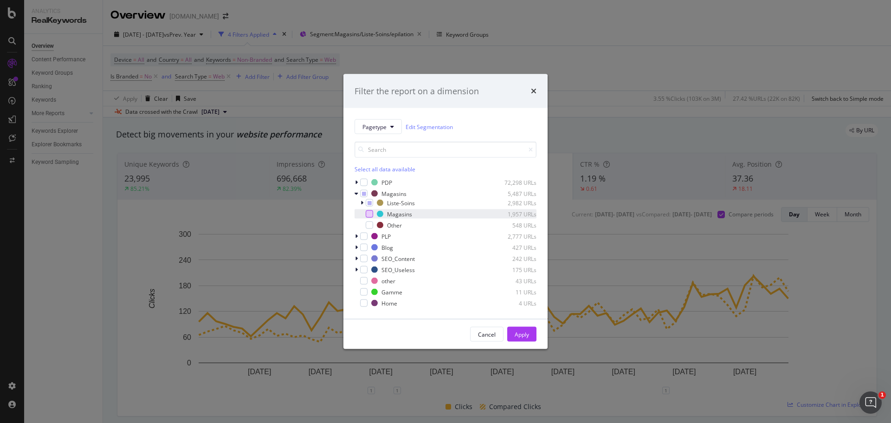
click at [369, 215] on div "modal" at bounding box center [369, 213] width 7 height 7
click at [369, 203] on icon "modal" at bounding box center [369, 202] width 4 height 5
click at [371, 202] on icon "modal" at bounding box center [369, 202] width 4 height 5
click at [521, 334] on div "Apply" at bounding box center [522, 334] width 14 height 8
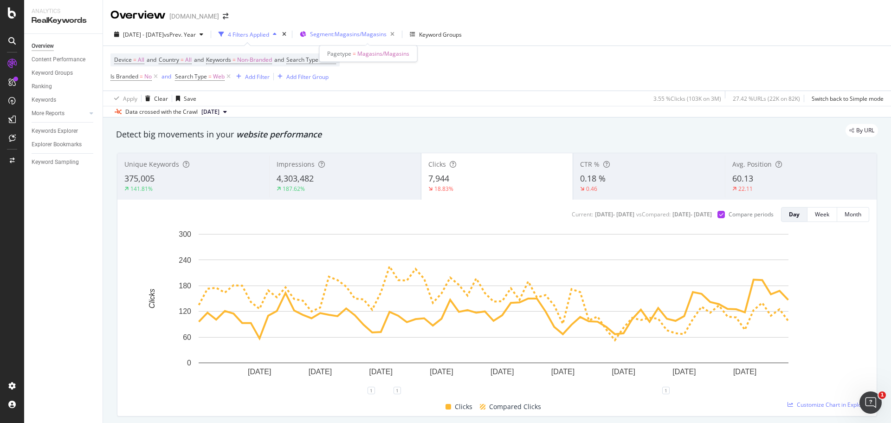
click at [361, 35] on span "Segment: Magasins/Magasins" at bounding box center [348, 34] width 77 height 8
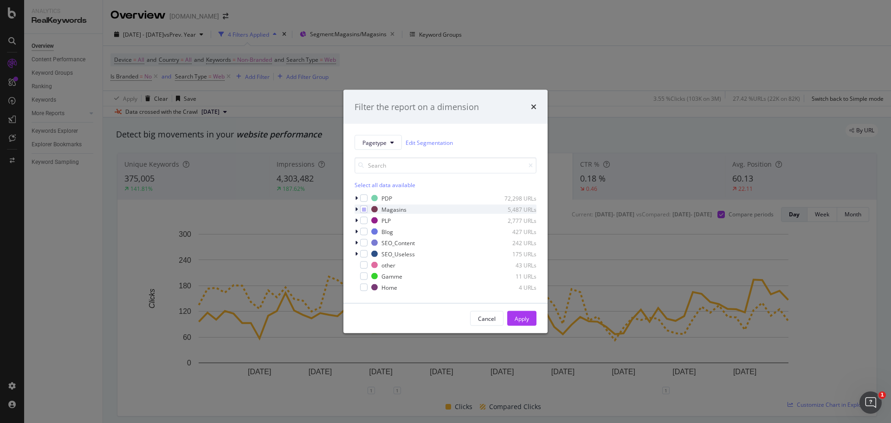
click at [356, 209] on icon "modal" at bounding box center [356, 209] width 3 height 6
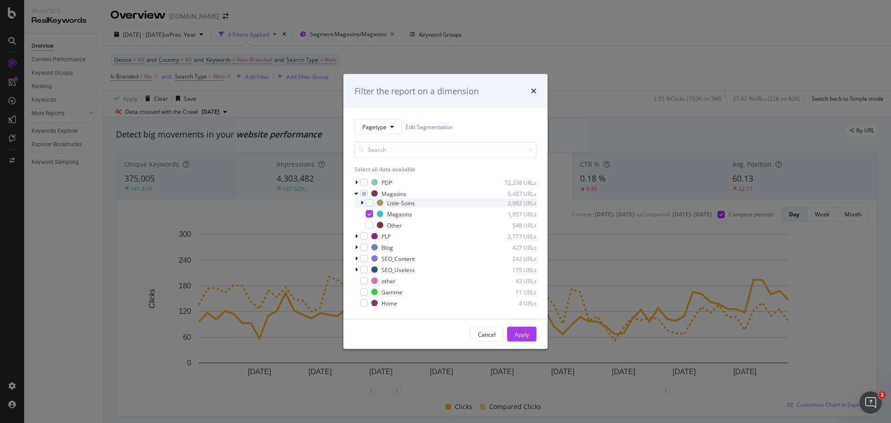
click at [362, 202] on icon "modal" at bounding box center [362, 203] width 3 height 6
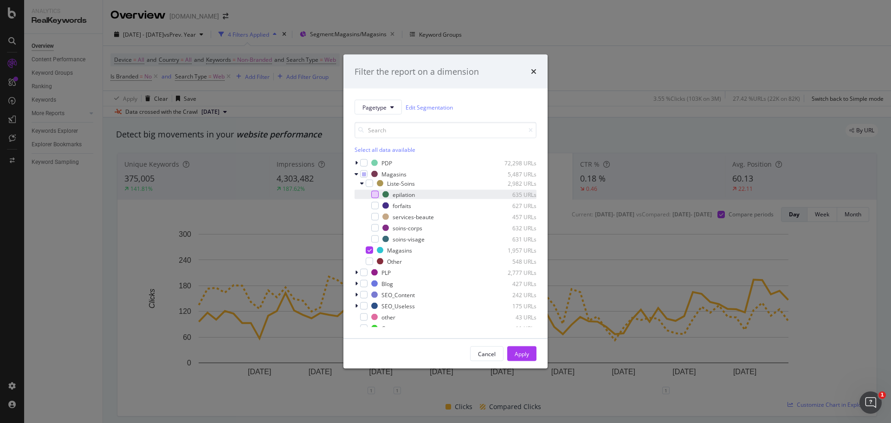
click at [375, 195] on div "modal" at bounding box center [374, 194] width 7 height 7
click at [368, 249] on icon "modal" at bounding box center [369, 250] width 4 height 5
click at [516, 354] on div "Apply" at bounding box center [522, 353] width 14 height 8
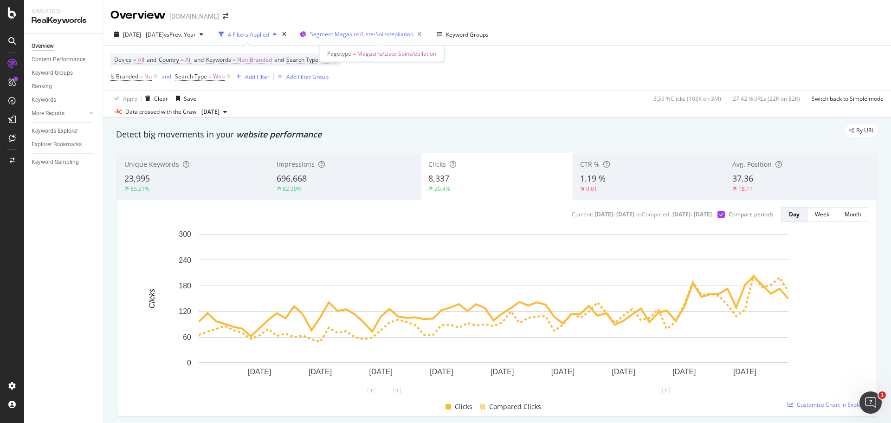
click at [389, 38] on span "Segment: Magasins/Liste-Soins/epilation" at bounding box center [361, 34] width 103 height 8
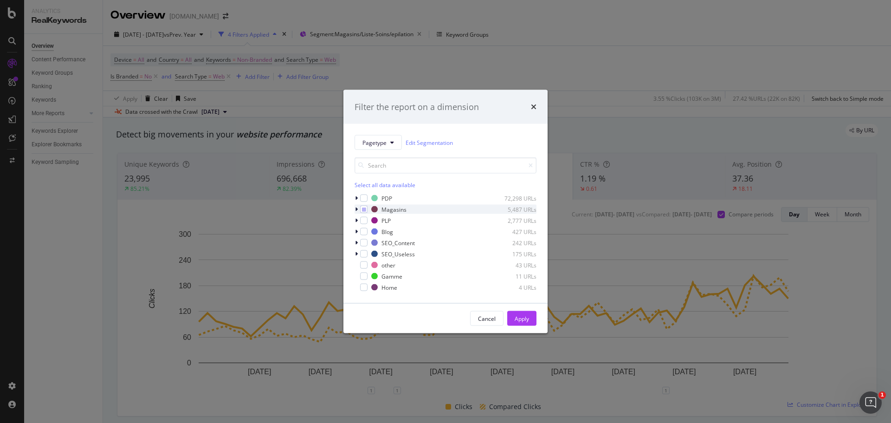
click at [356, 210] on icon "modal" at bounding box center [356, 209] width 3 height 6
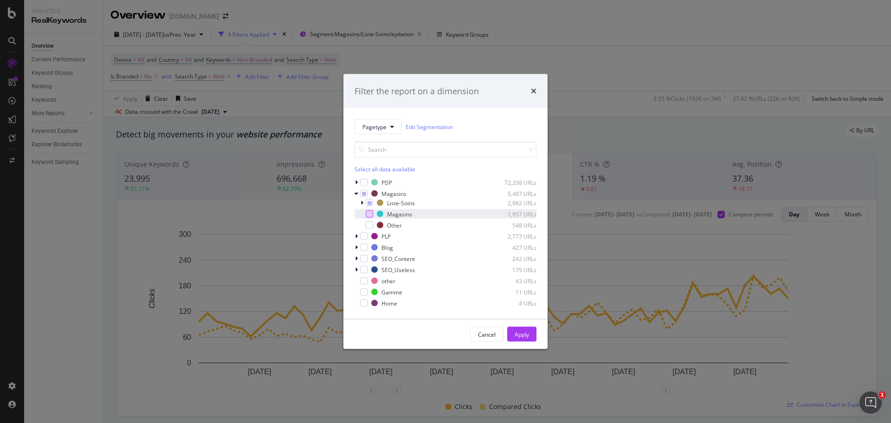
click at [368, 214] on div "modal" at bounding box center [369, 213] width 7 height 7
click at [367, 203] on div "modal" at bounding box center [369, 202] width 7 height 7
click at [368, 204] on icon "modal" at bounding box center [369, 202] width 4 height 5
click at [526, 333] on div "Apply" at bounding box center [522, 334] width 14 height 8
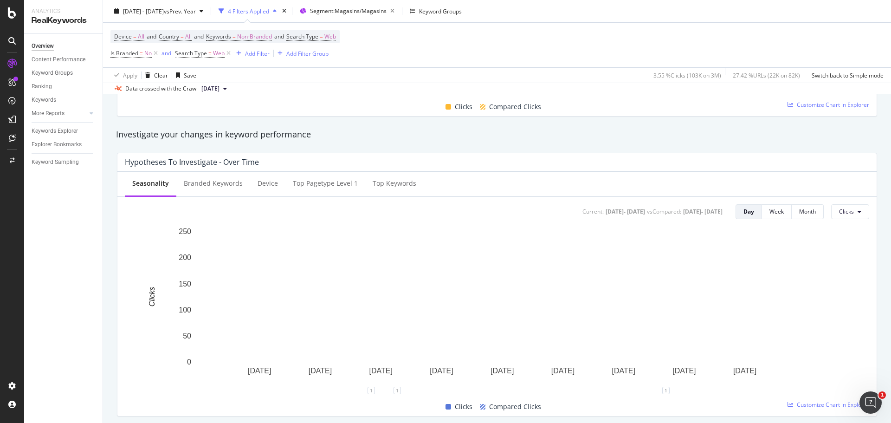
scroll to position [232, 0]
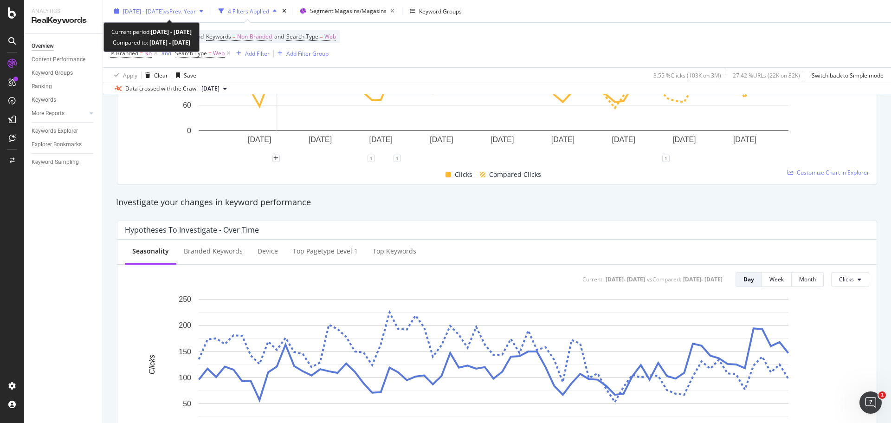
click at [164, 12] on span "[DATE] - [DATE]" at bounding box center [143, 11] width 41 height 8
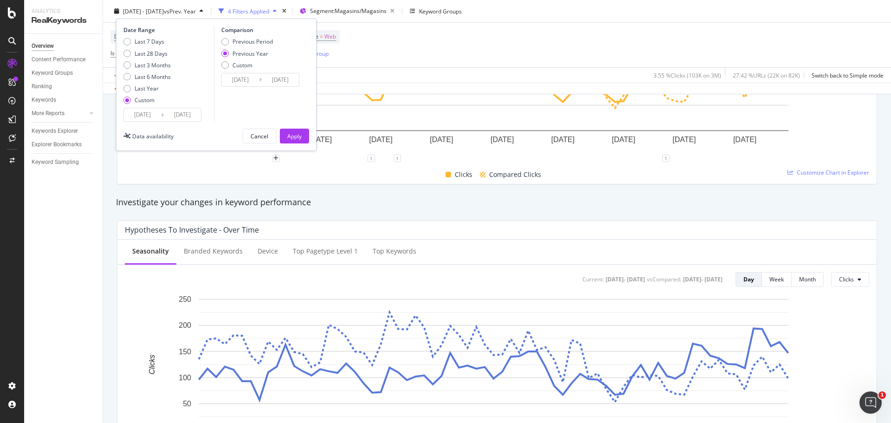
click at [140, 117] on input "[DATE]" at bounding box center [142, 114] width 37 height 13
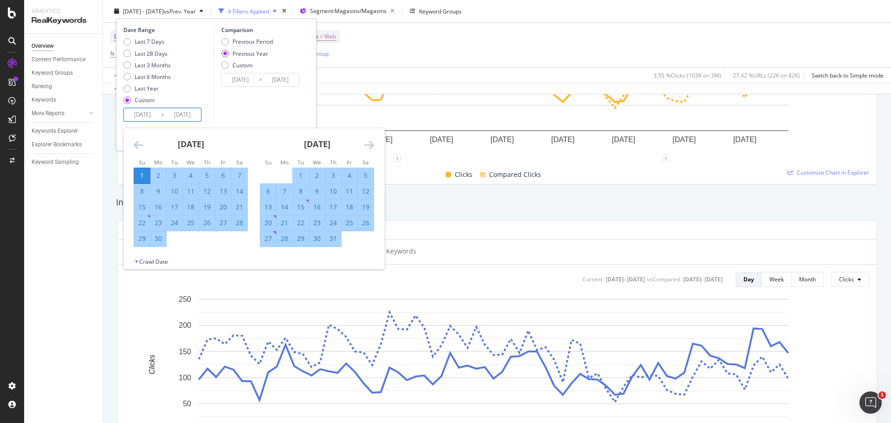
click at [301, 223] on div "22" at bounding box center [301, 222] width 16 height 9
type input "[DATE]"
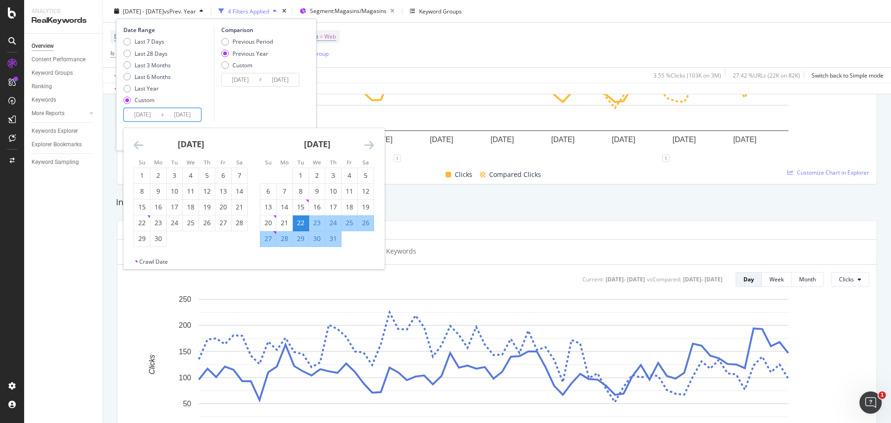
click at [366, 147] on icon "Move forward to switch to the next month." at bounding box center [369, 144] width 10 height 11
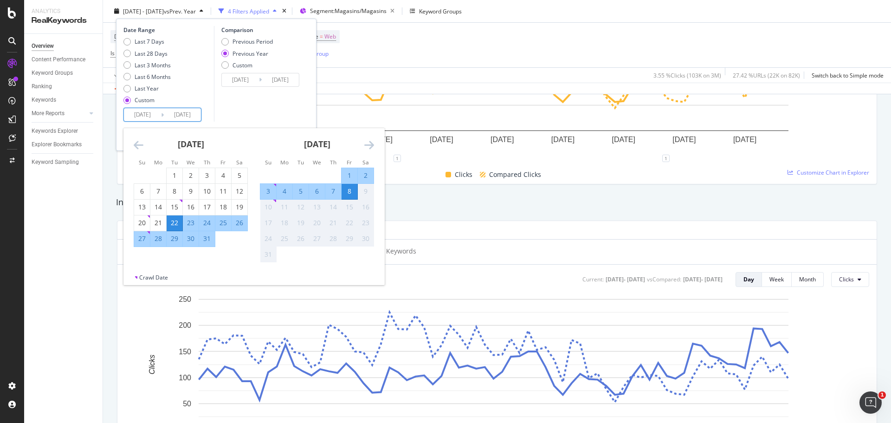
click at [351, 193] on div "8" at bounding box center [349, 191] width 16 height 9
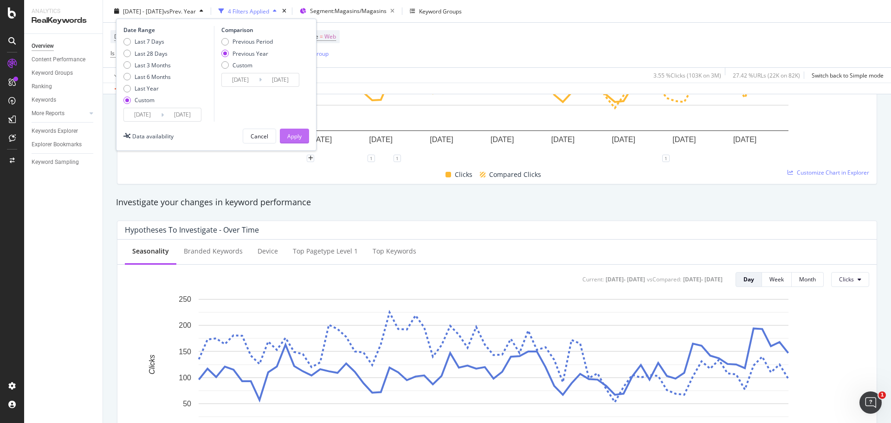
click at [297, 133] on div "Apply" at bounding box center [294, 136] width 14 height 8
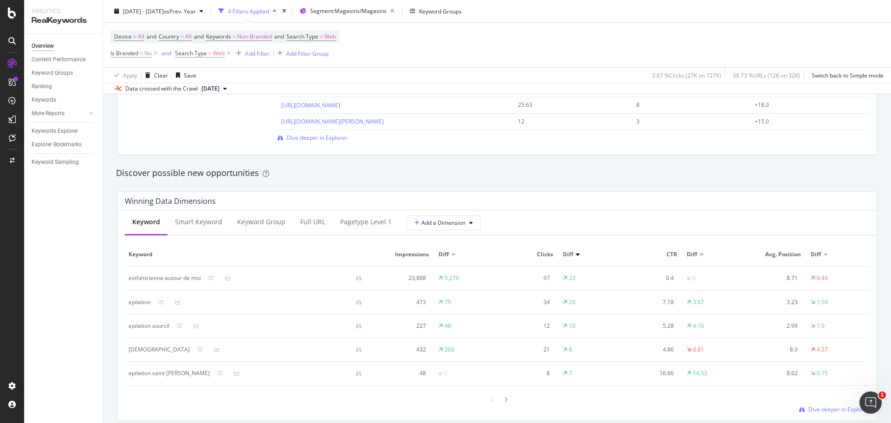
scroll to position [789, 0]
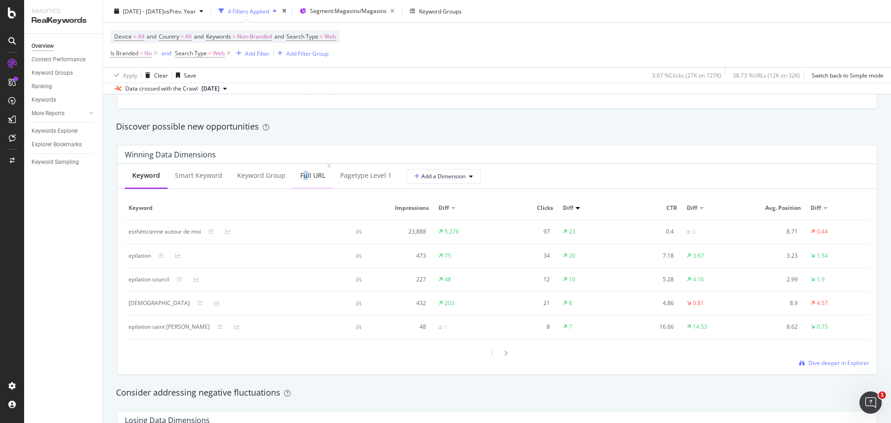
click at [303, 179] on div "Full URL" at bounding box center [312, 175] width 25 height 9
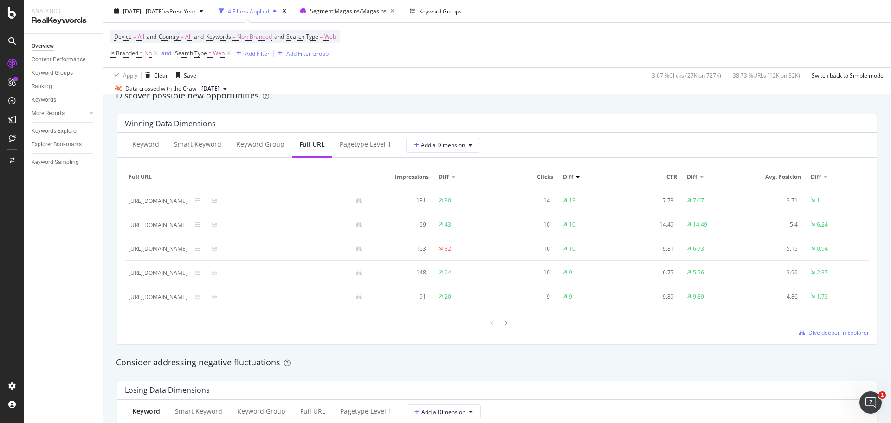
scroll to position [835, 0]
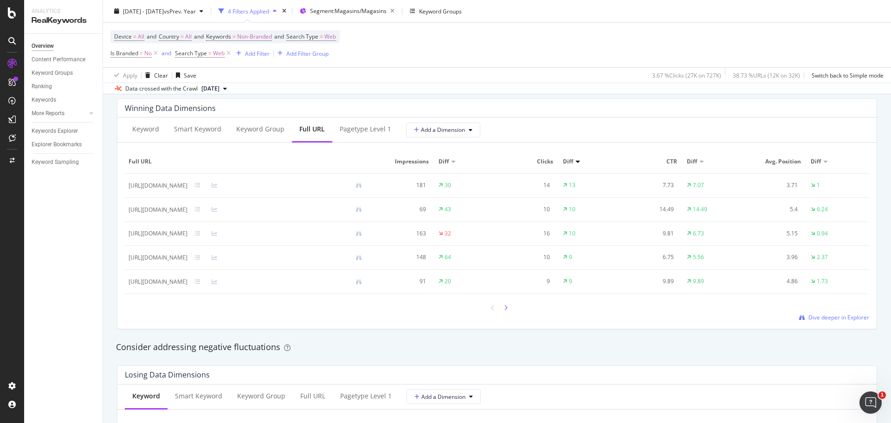
click at [504, 309] on icon at bounding box center [506, 308] width 4 height 6
click at [504, 308] on icon at bounding box center [506, 308] width 4 height 6
click at [491, 306] on icon at bounding box center [493, 308] width 4 height 6
click at [491, 310] on icon at bounding box center [493, 308] width 4 height 6
click at [198, 129] on div "Smart Keyword" at bounding box center [197, 128] width 47 height 9
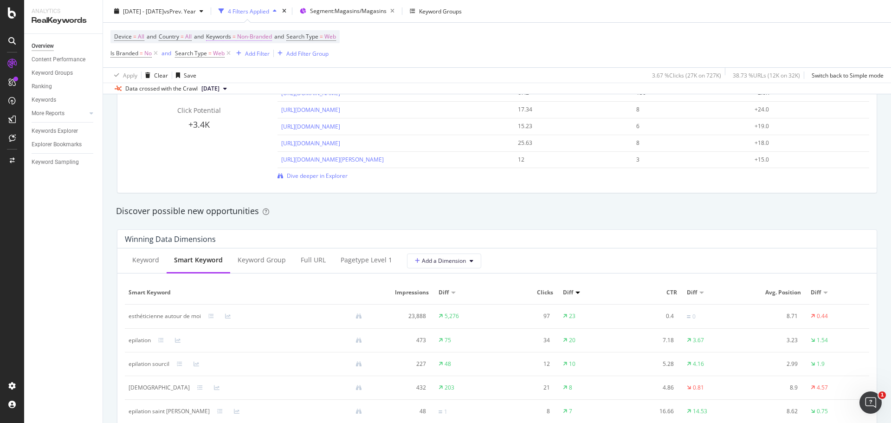
scroll to position [696, 0]
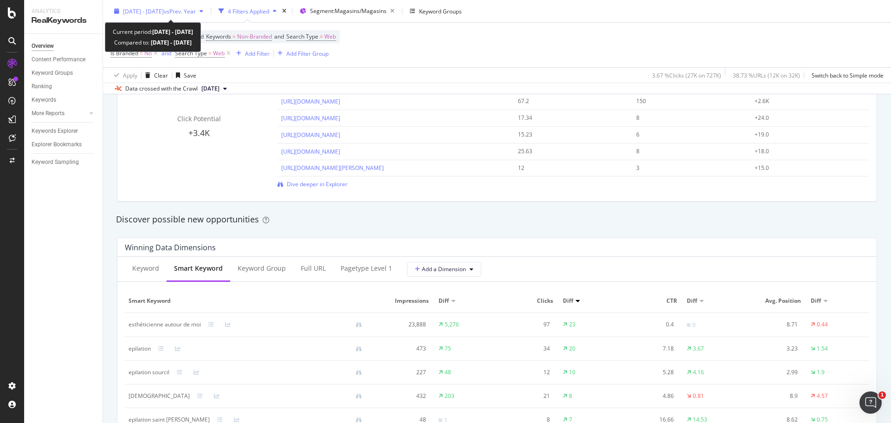
click at [196, 8] on span "vs Prev. Year" at bounding box center [180, 11] width 32 height 8
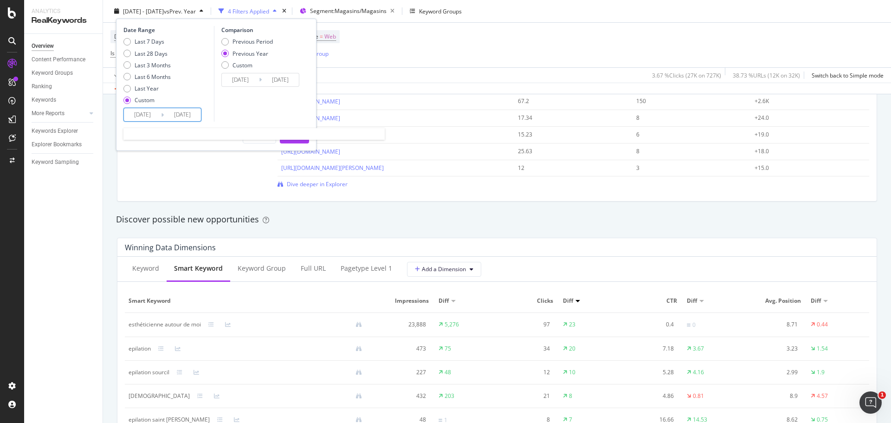
click at [136, 115] on input "[DATE]" at bounding box center [142, 114] width 37 height 13
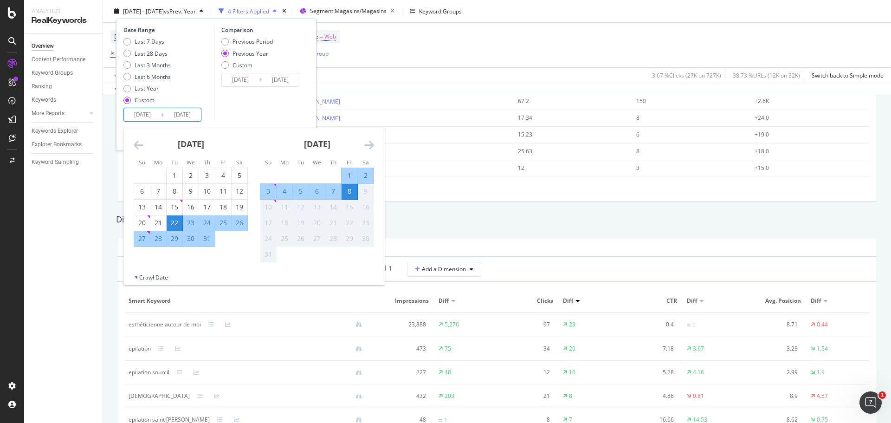
click at [350, 175] on div "1" at bounding box center [349, 175] width 16 height 9
type input "[DATE]"
click at [351, 193] on div "8" at bounding box center [349, 191] width 16 height 9
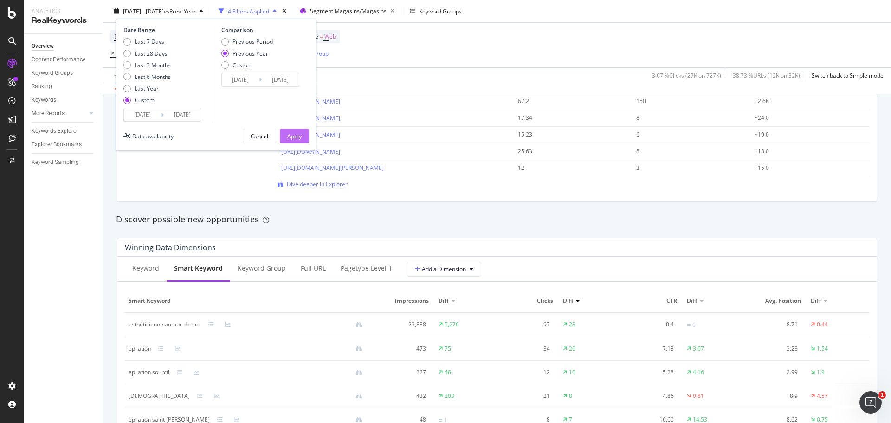
click at [292, 136] on div "Apply" at bounding box center [294, 136] width 14 height 8
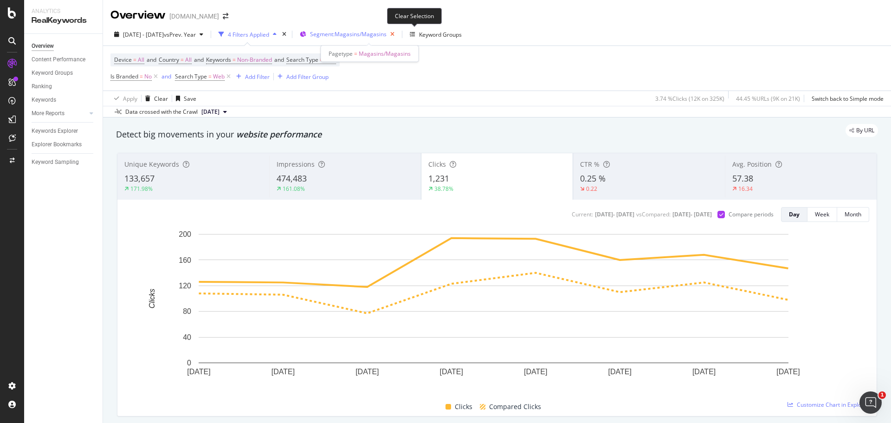
click at [398, 34] on icon "button" at bounding box center [392, 34] width 12 height 13
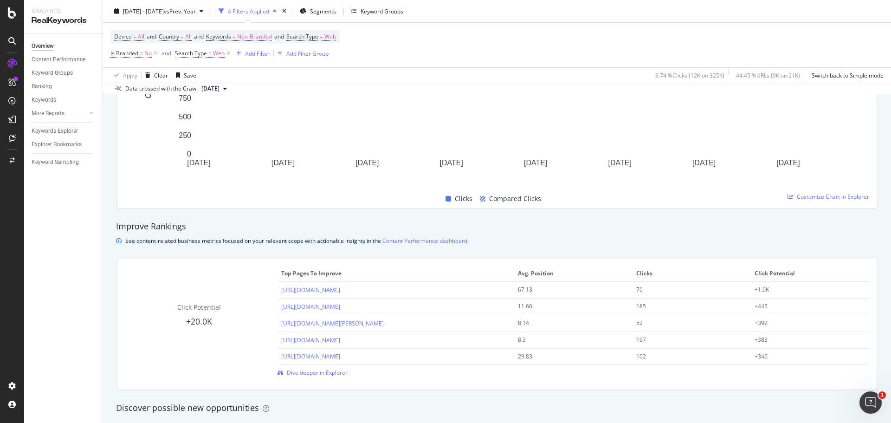
scroll to position [510, 0]
